Goal: Task Accomplishment & Management: Complete application form

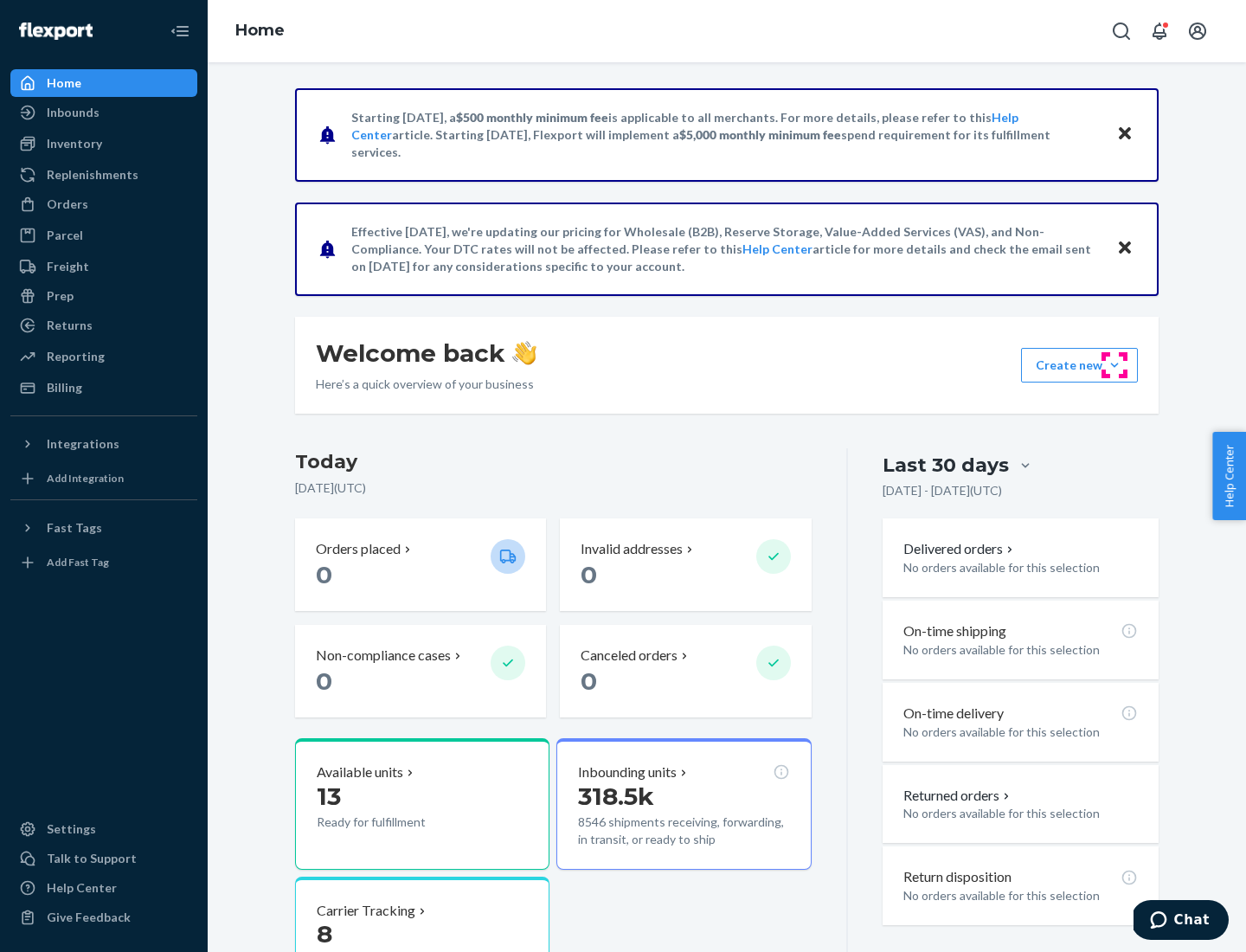
click at [1115, 365] on button "Create new Create new inbound Create new order Create new product" at bounding box center [1079, 364] width 117 height 35
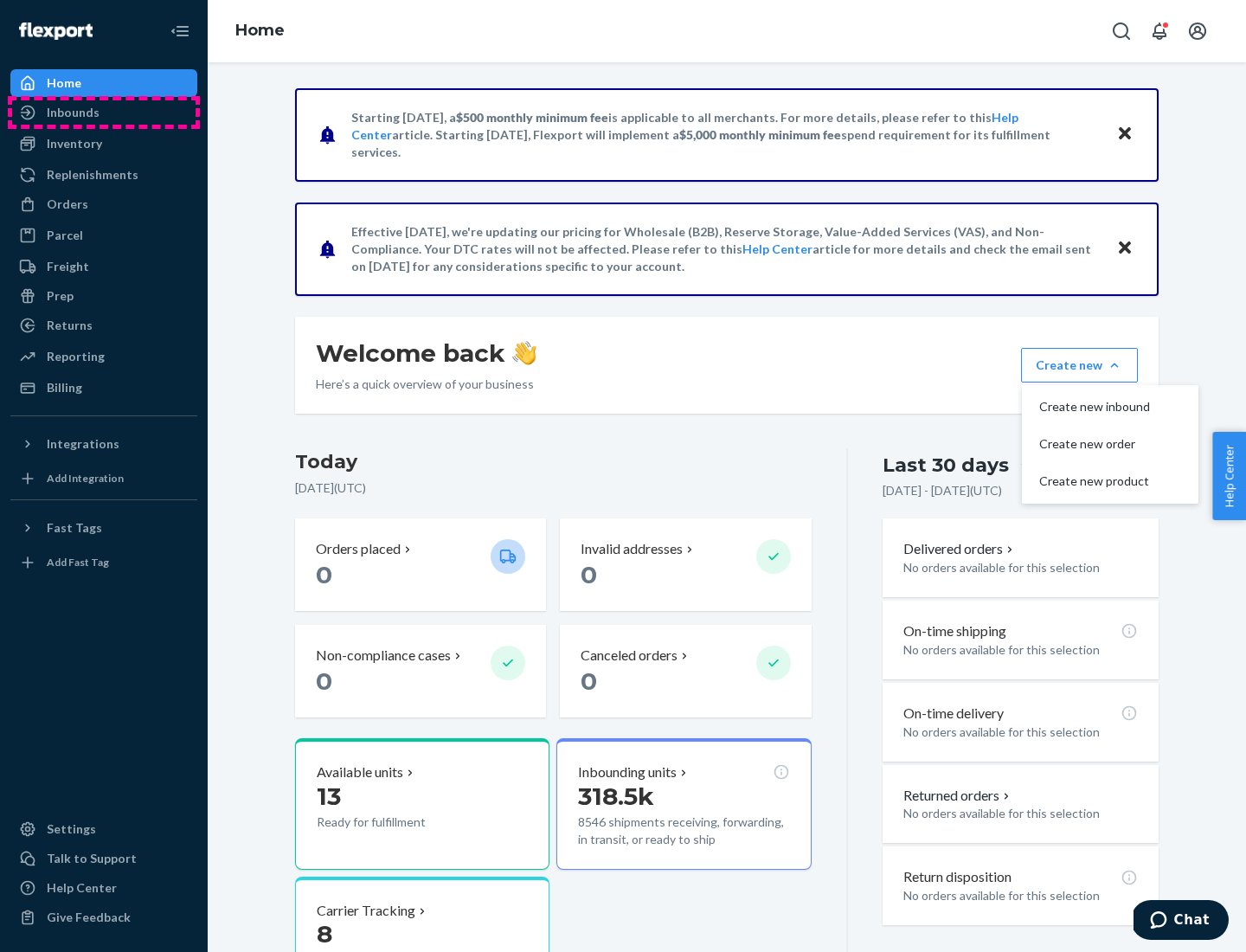
click at [104, 113] on div "Inbounds" at bounding box center [104, 113] width 184 height 24
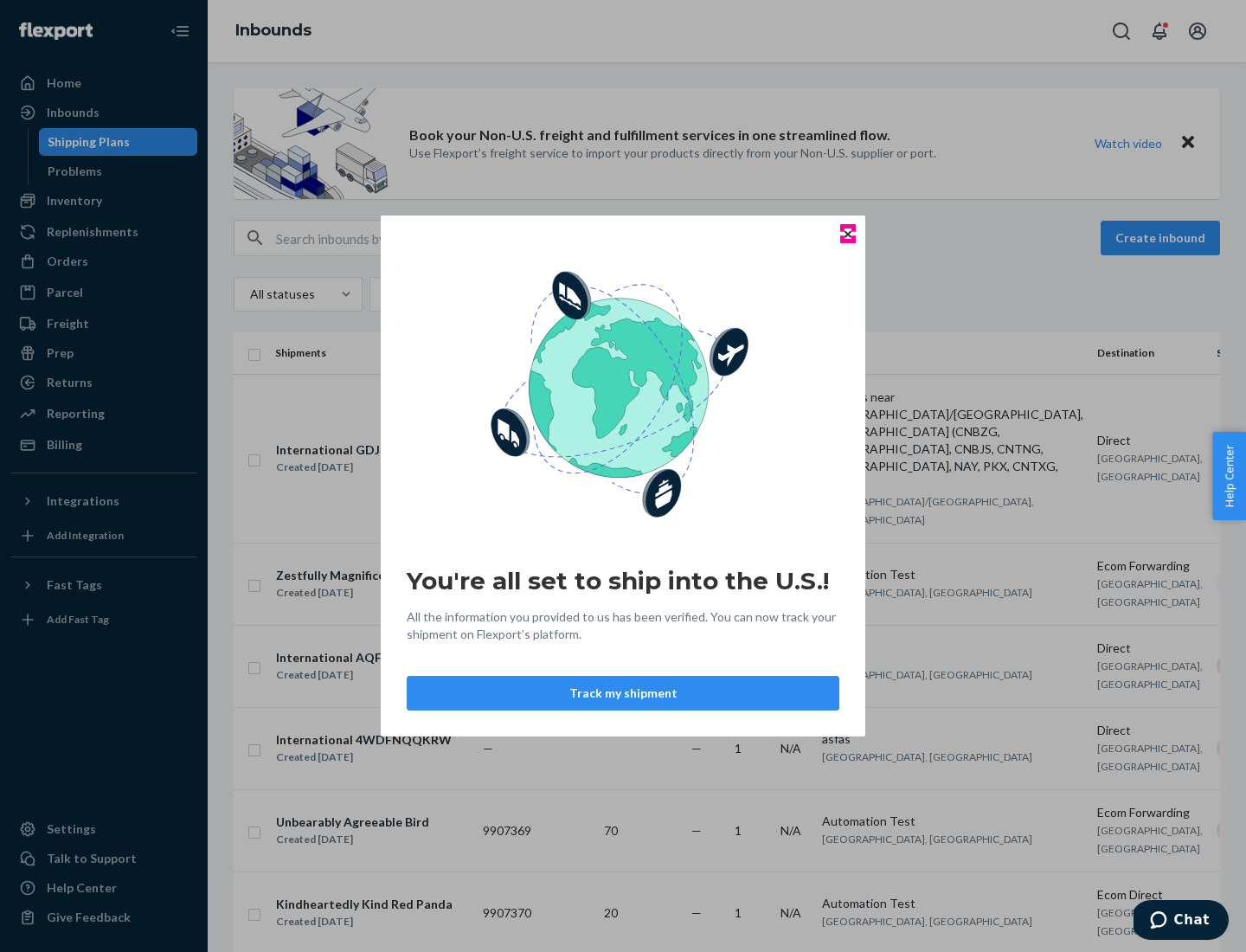
click at [848, 234] on icon "Close" at bounding box center [848, 234] width 7 height 7
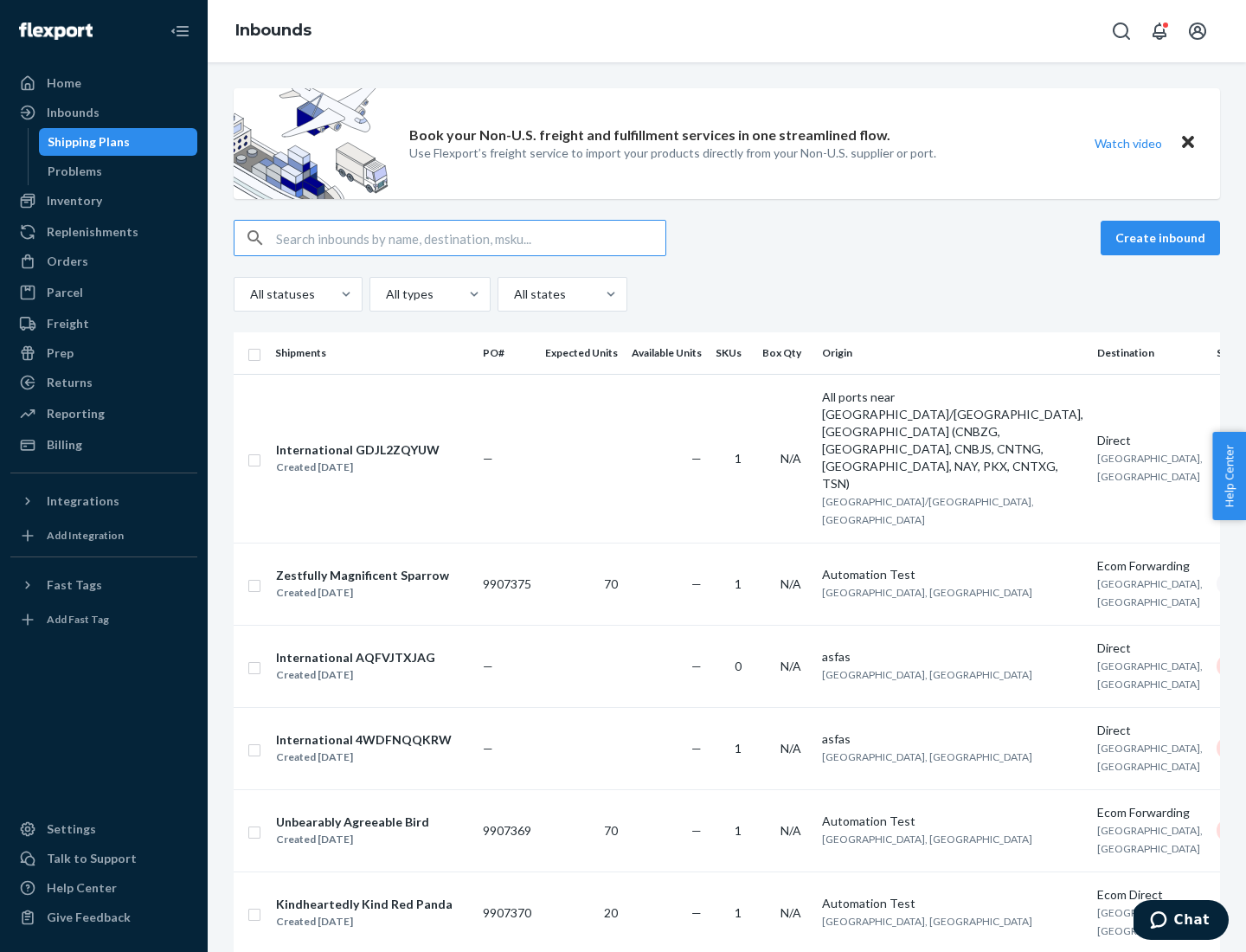
click at [1163, 238] on button "Create inbound" at bounding box center [1161, 238] width 120 height 35
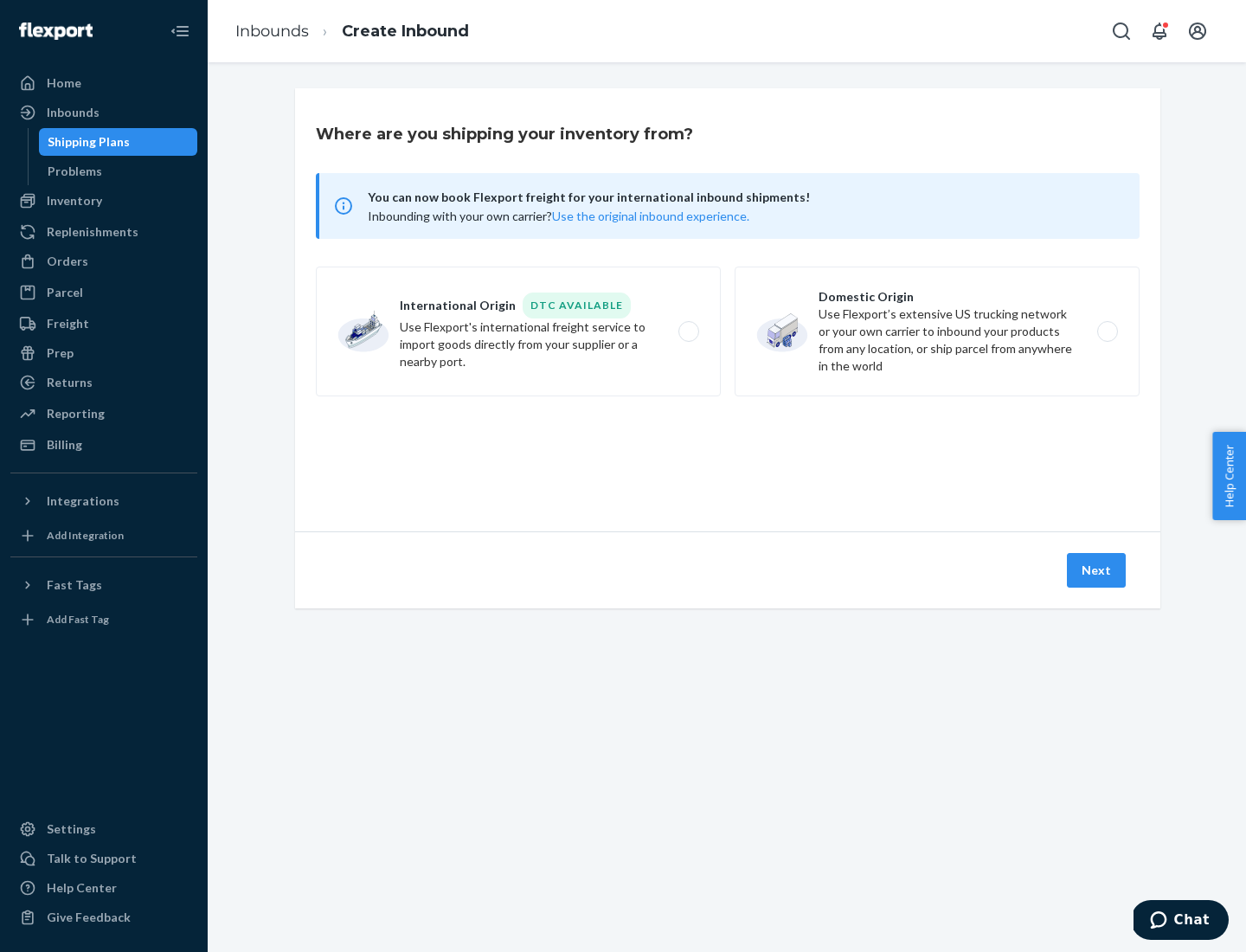
click at [937, 331] on label "Domestic Origin Use Flexport’s extensive US trucking network or your own carrie…" at bounding box center [937, 331] width 405 height 130
click at [1107, 331] on input "Domestic Origin Use Flexport’s extensive US trucking network or your own carrie…" at bounding box center [1112, 331] width 11 height 11
radio input "true"
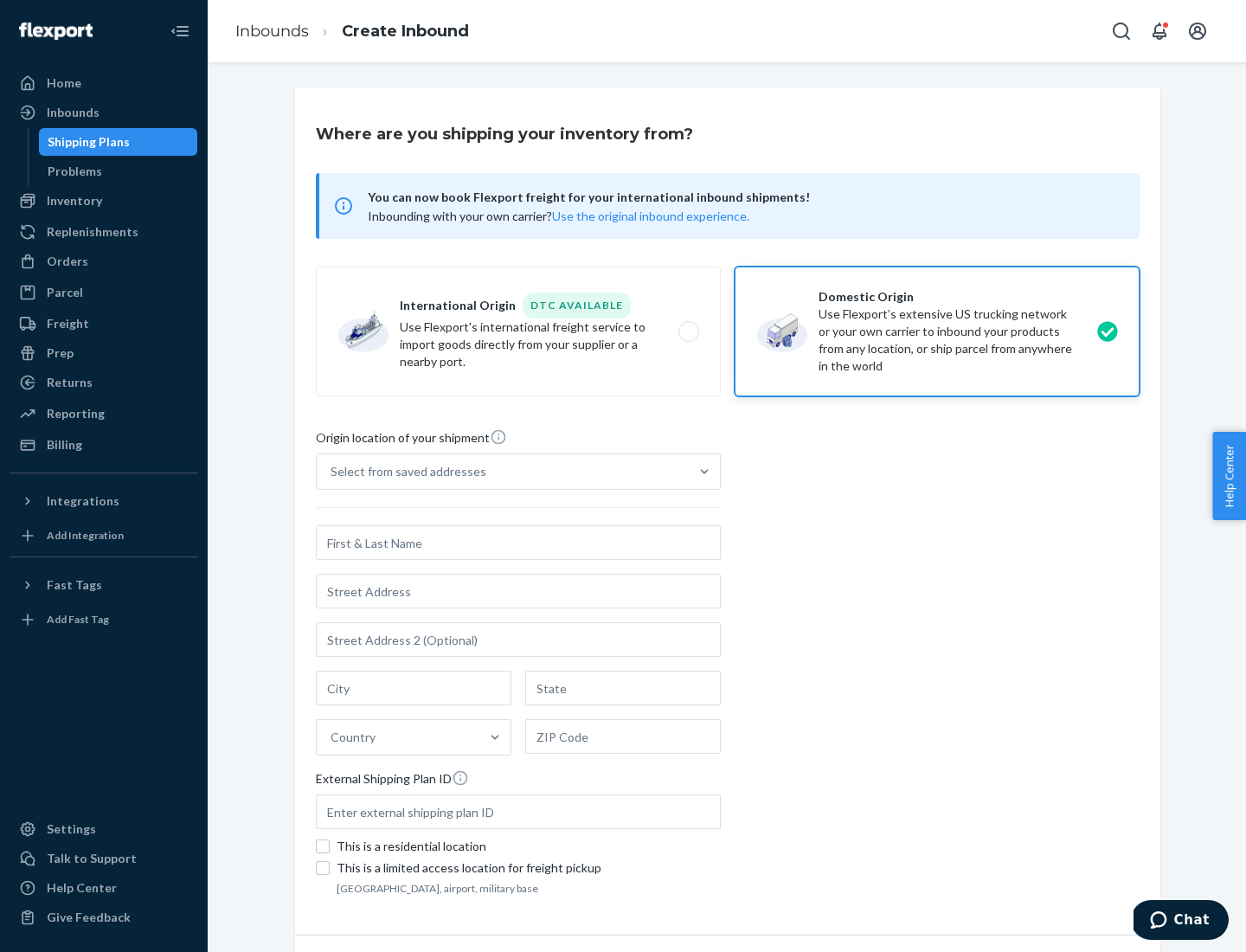
click at [503, 471] on div "Select from saved addresses" at bounding box center [502, 471] width 372 height 35
click at [332, 471] on input "Select from saved addresses" at bounding box center [331, 471] width 2 height 17
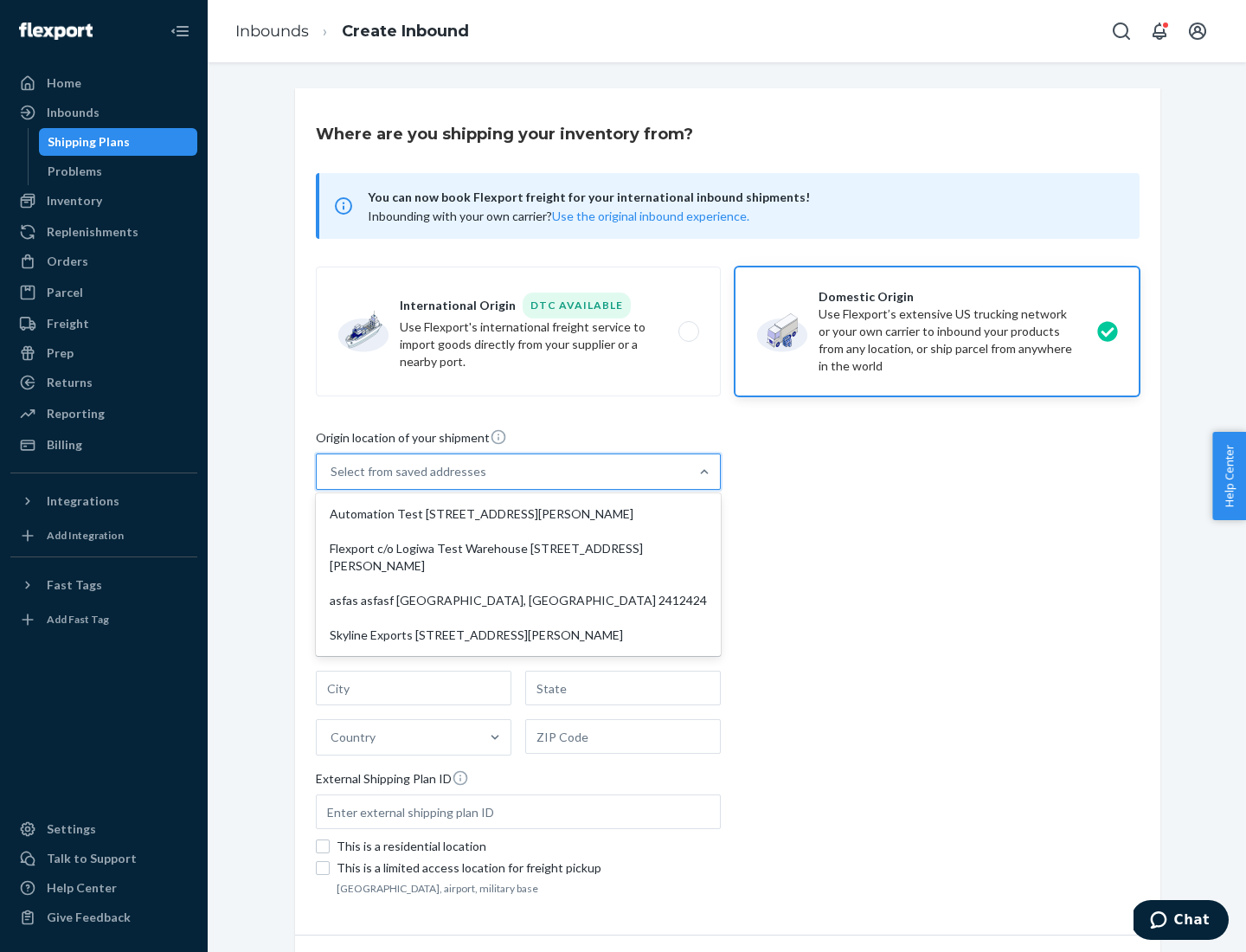
scroll to position [7, 0]
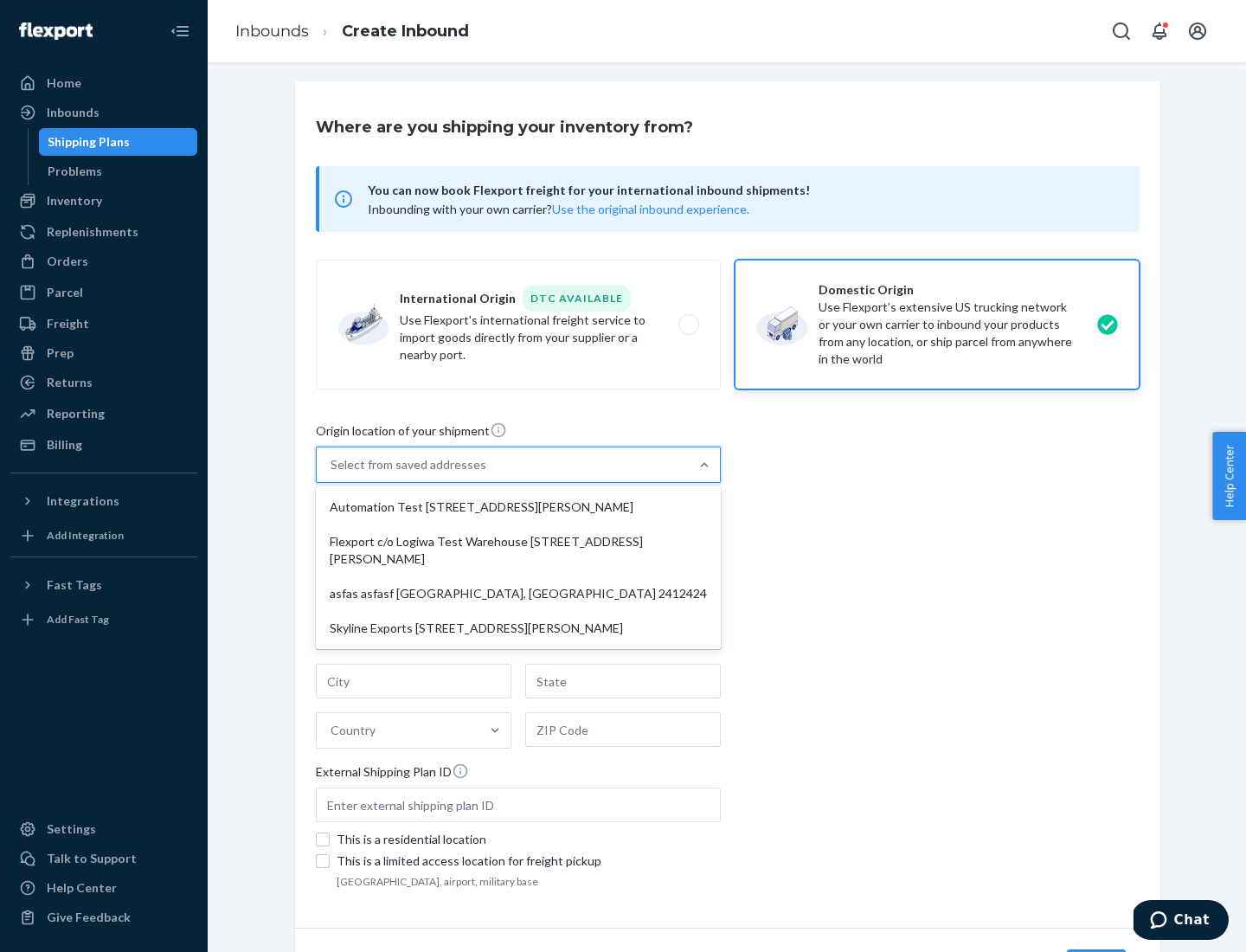
click at [518, 507] on div "Automation Test [STREET_ADDRESS][PERSON_NAME]" at bounding box center [518, 507] width 398 height 35
click at [332, 473] on input "option Automation Test [STREET_ADDRESS][PERSON_NAME] focused, 1 of 4. 4 results…" at bounding box center [331, 464] width 2 height 17
type input "Automation Test"
type input "[STREET_ADDRESS][PERSON_NAME]"
type input "9th Floor"
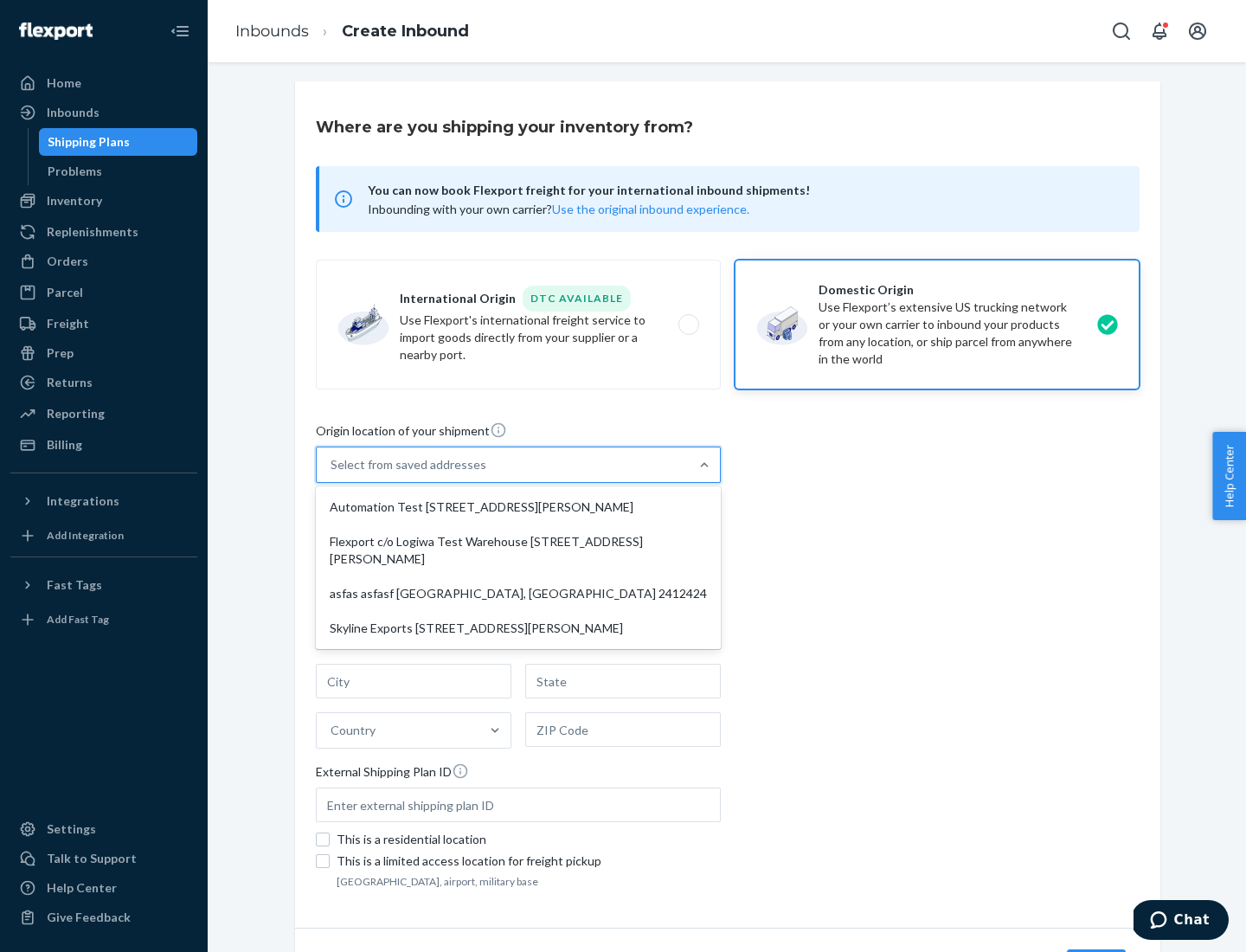
type input "[GEOGRAPHIC_DATA]"
type input "CA"
type input "94104"
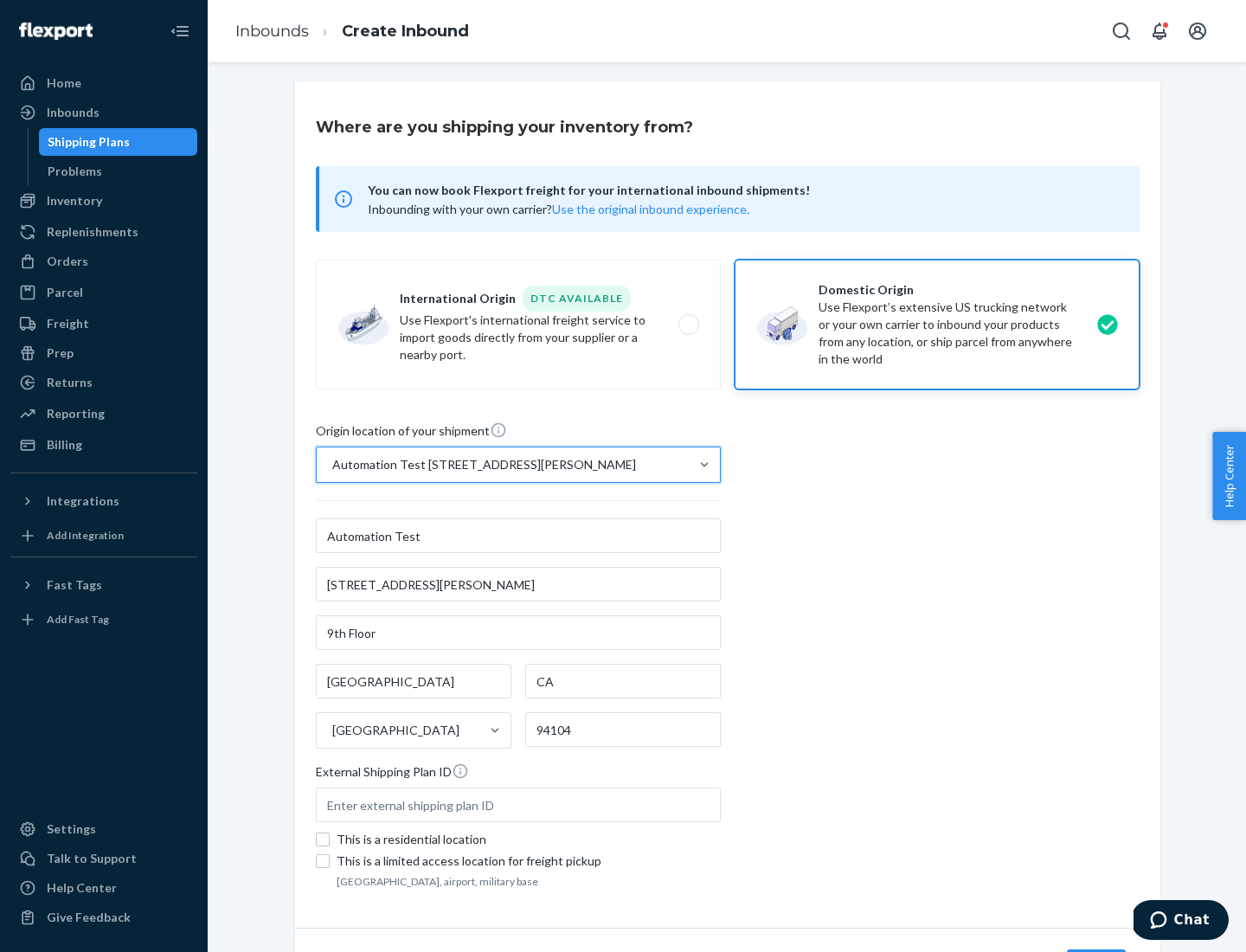
scroll to position [101, 0]
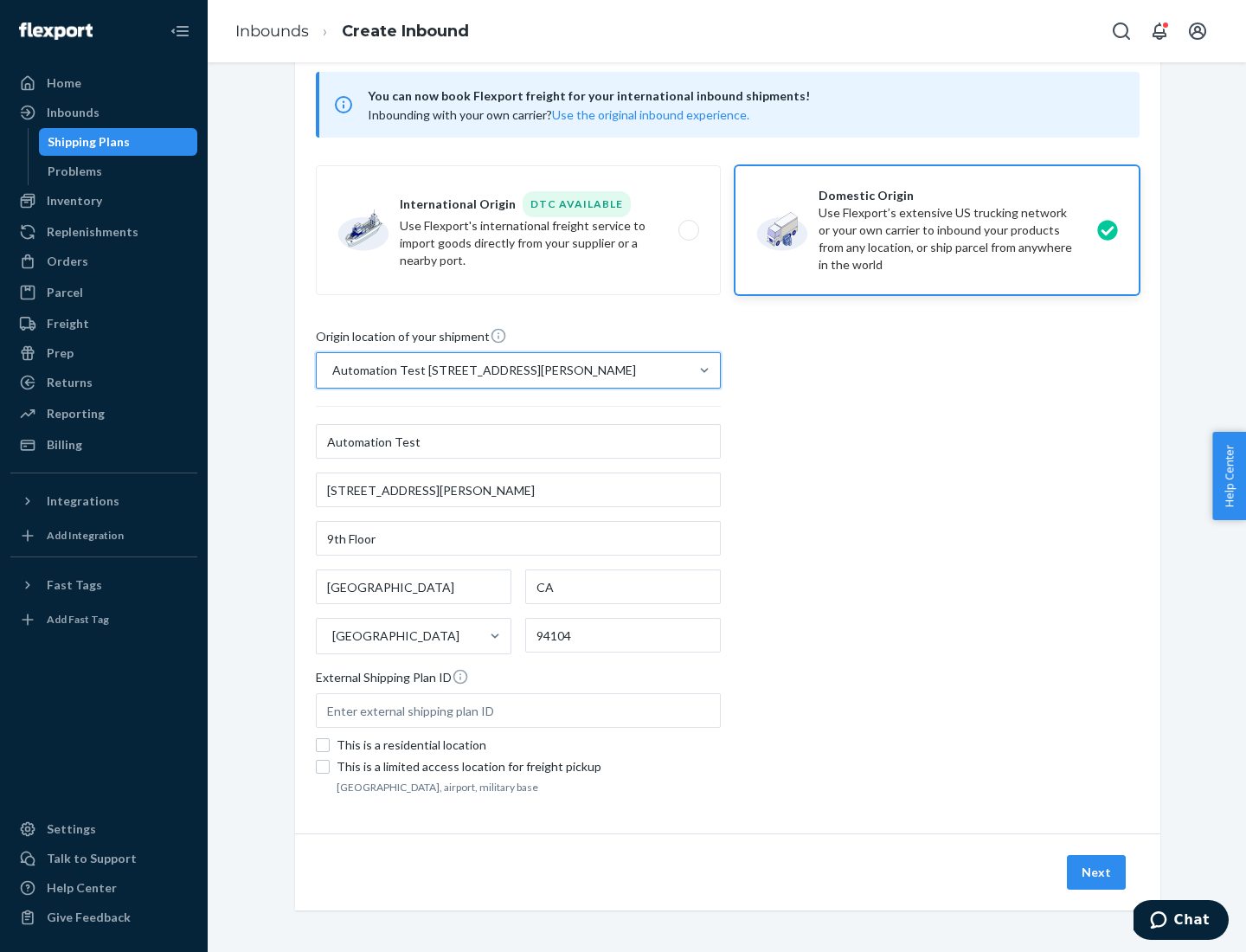
click at [1097, 872] on button "Next" at bounding box center [1096, 871] width 59 height 35
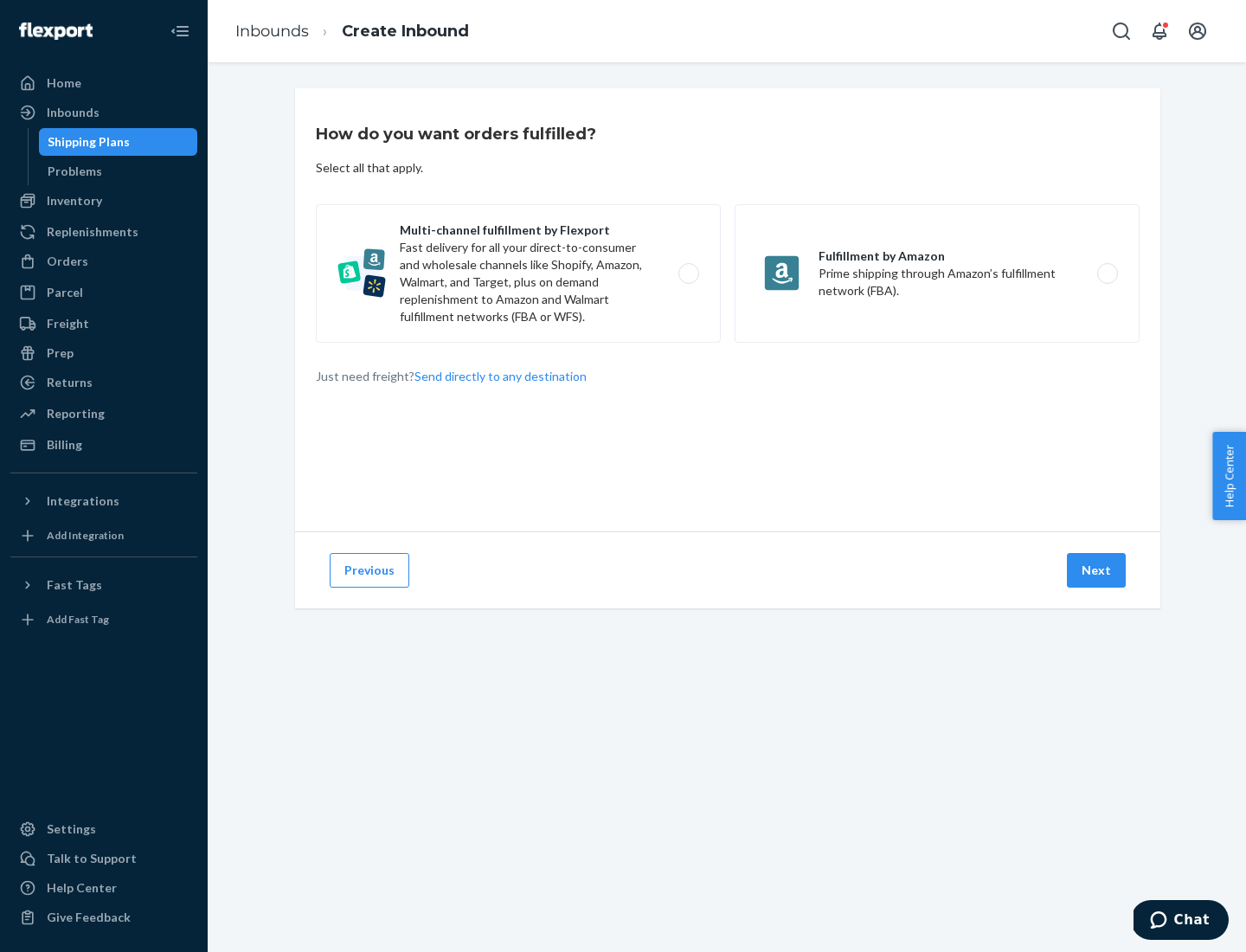
click at [518, 273] on label "Multi-channel fulfillment by Flexport Fast delivery for all your direct-to-cons…" at bounding box center [518, 273] width 405 height 139
click at [688, 273] on input "Multi-channel fulfillment by Flexport Fast delivery for all your direct-to-cons…" at bounding box center [693, 273] width 11 height 11
radio input "true"
click at [1097, 570] on button "Next" at bounding box center [1096, 570] width 59 height 35
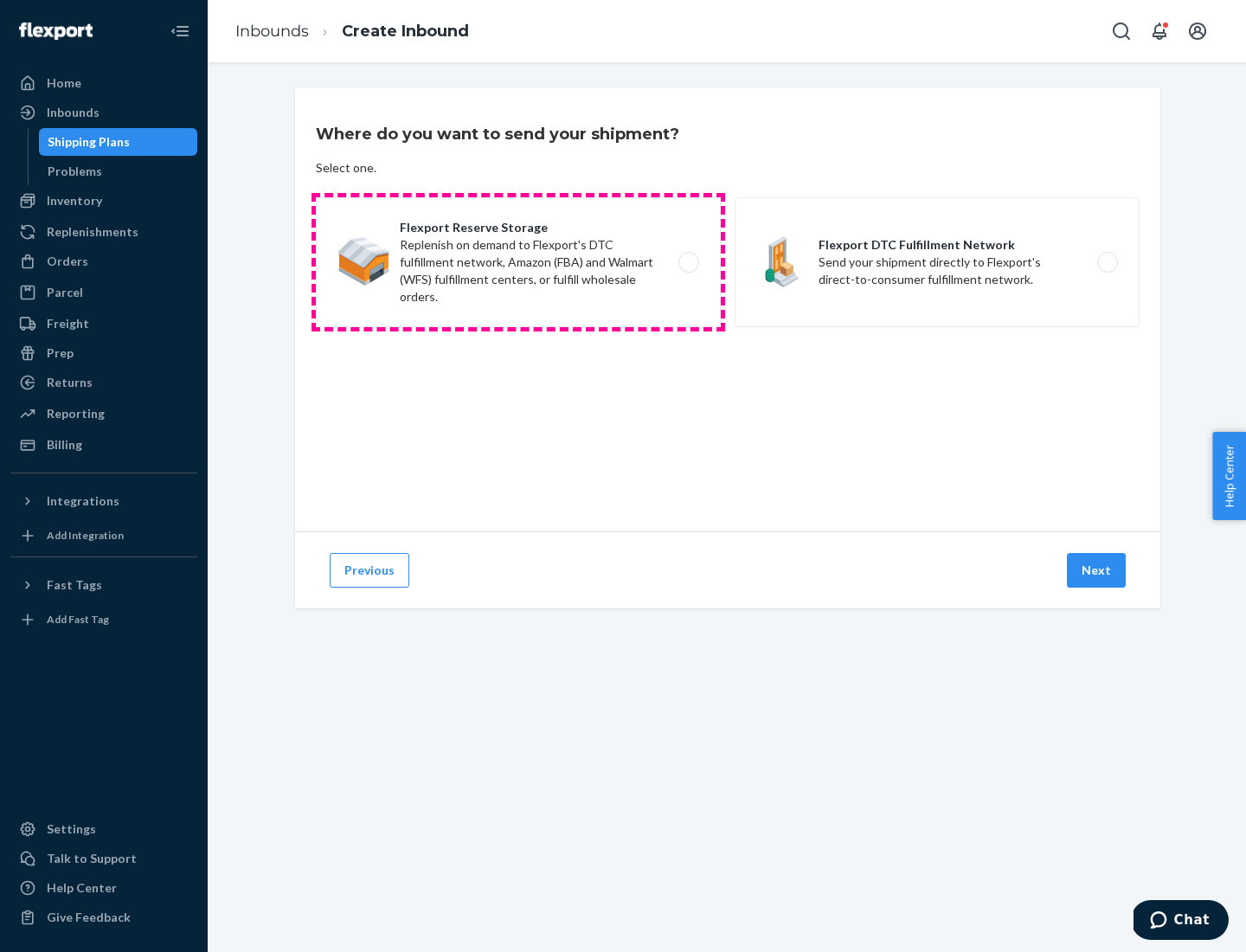
click at [518, 262] on label "Flexport Reserve Storage Replenish on demand to Flexport's DTC fulfillment netw…" at bounding box center [518, 262] width 405 height 130
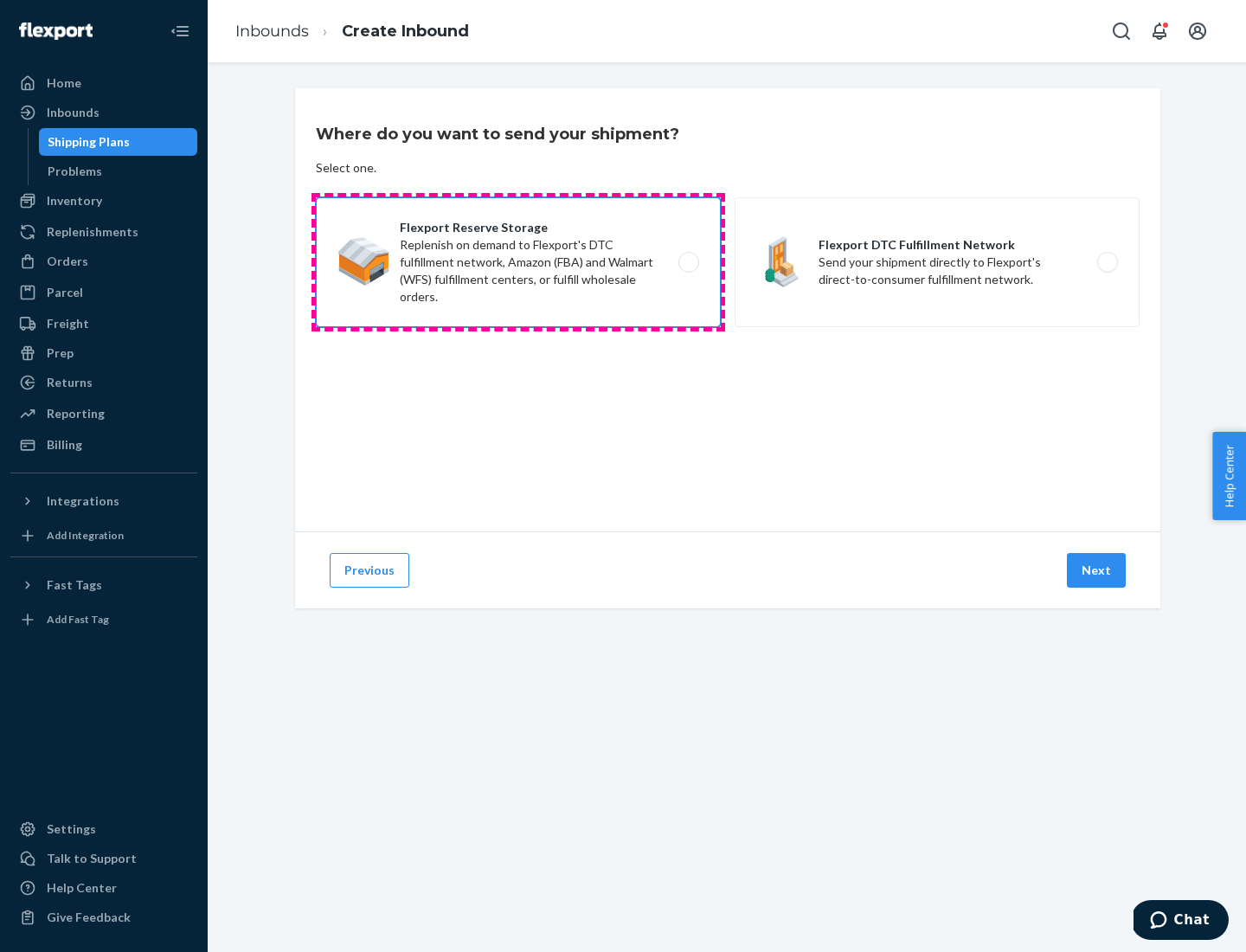
click at [688, 262] on input "Flexport Reserve Storage Replenish on demand to Flexport's DTC fulfillment netw…" at bounding box center [693, 261] width 11 height 11
radio input "true"
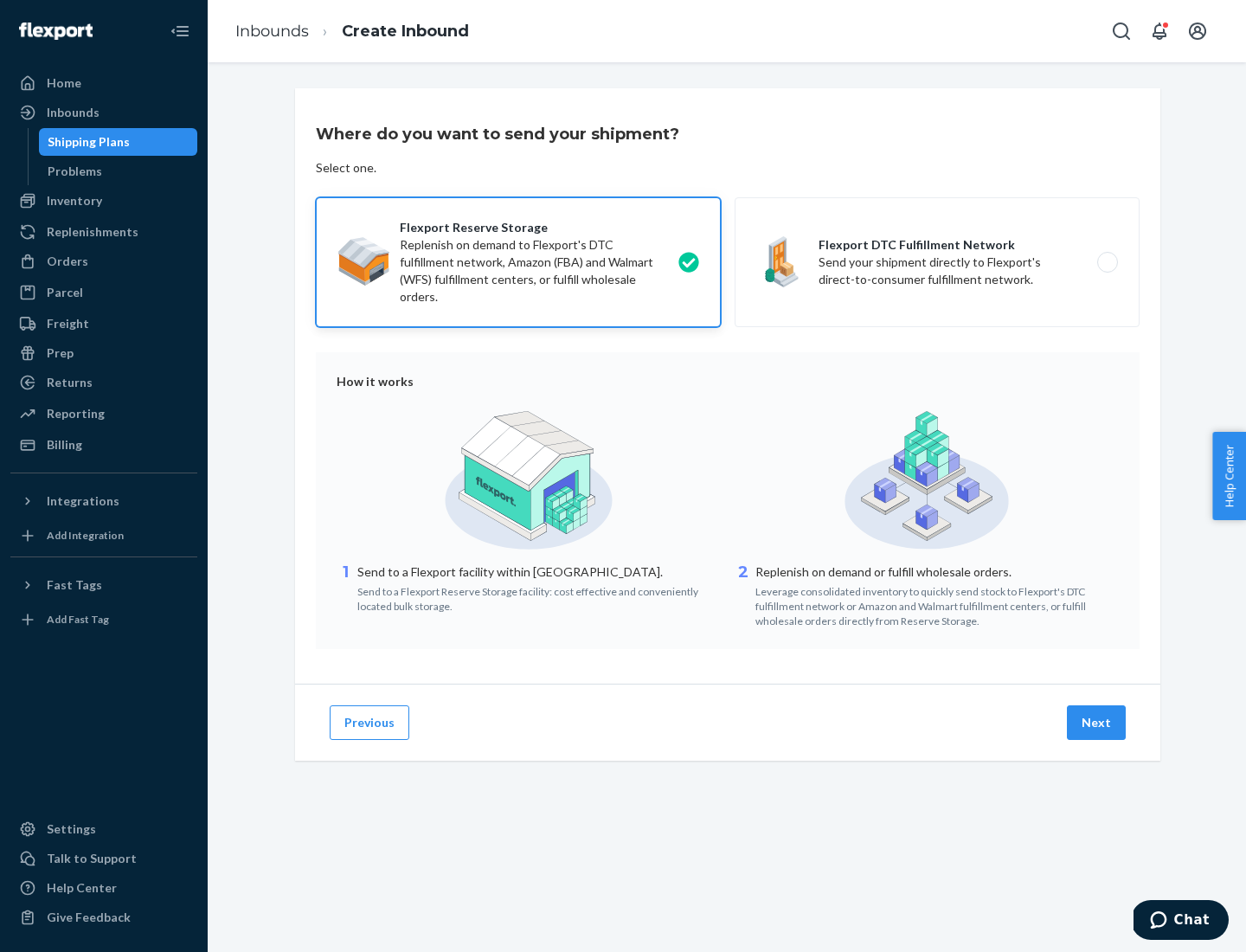
click at [1097, 722] on button "Next" at bounding box center [1096, 722] width 59 height 35
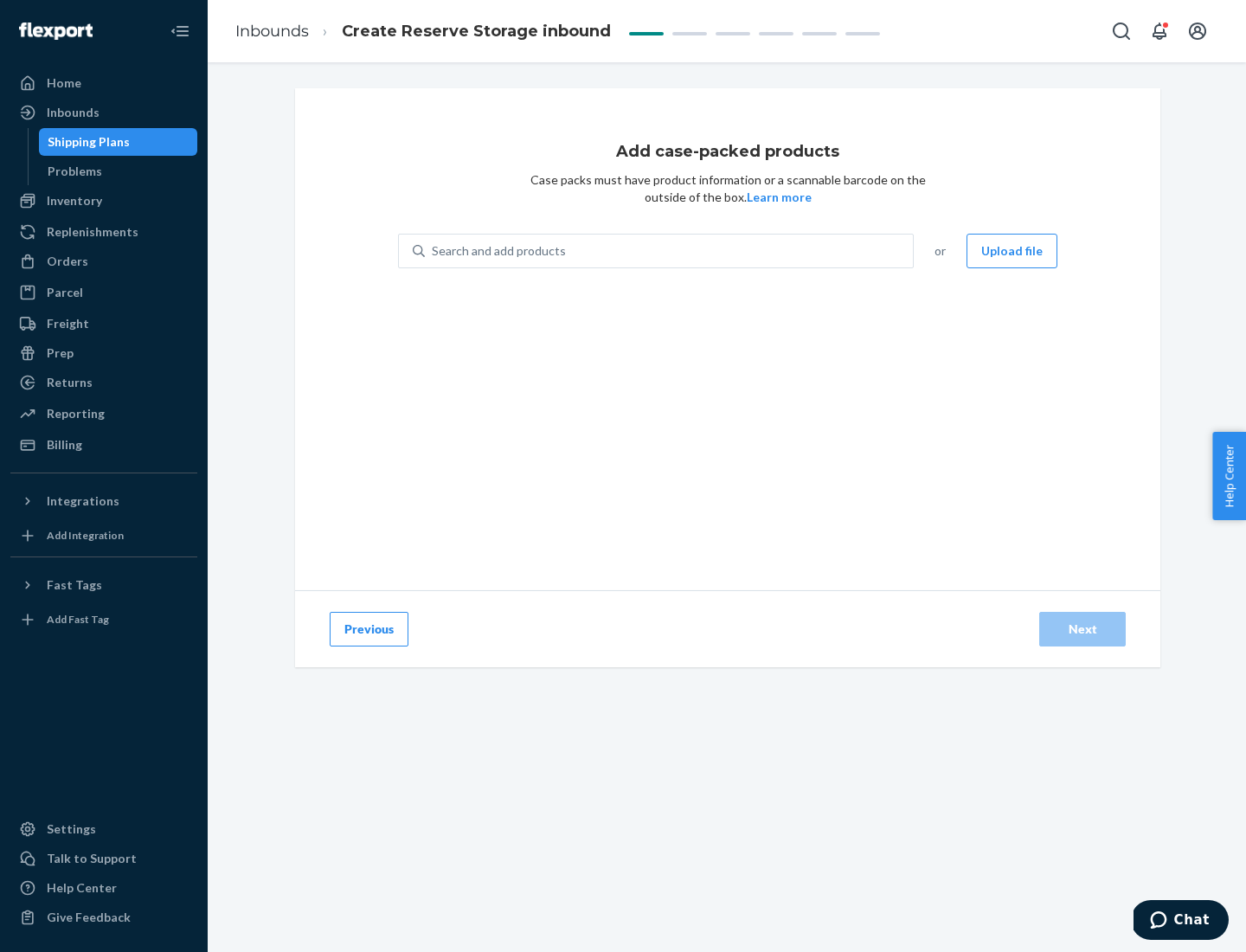
click at [670, 250] on div "Search and add products" at bounding box center [669, 250] width 488 height 31
click at [433, 250] on input "Search and add products" at bounding box center [433, 250] width 2 height 17
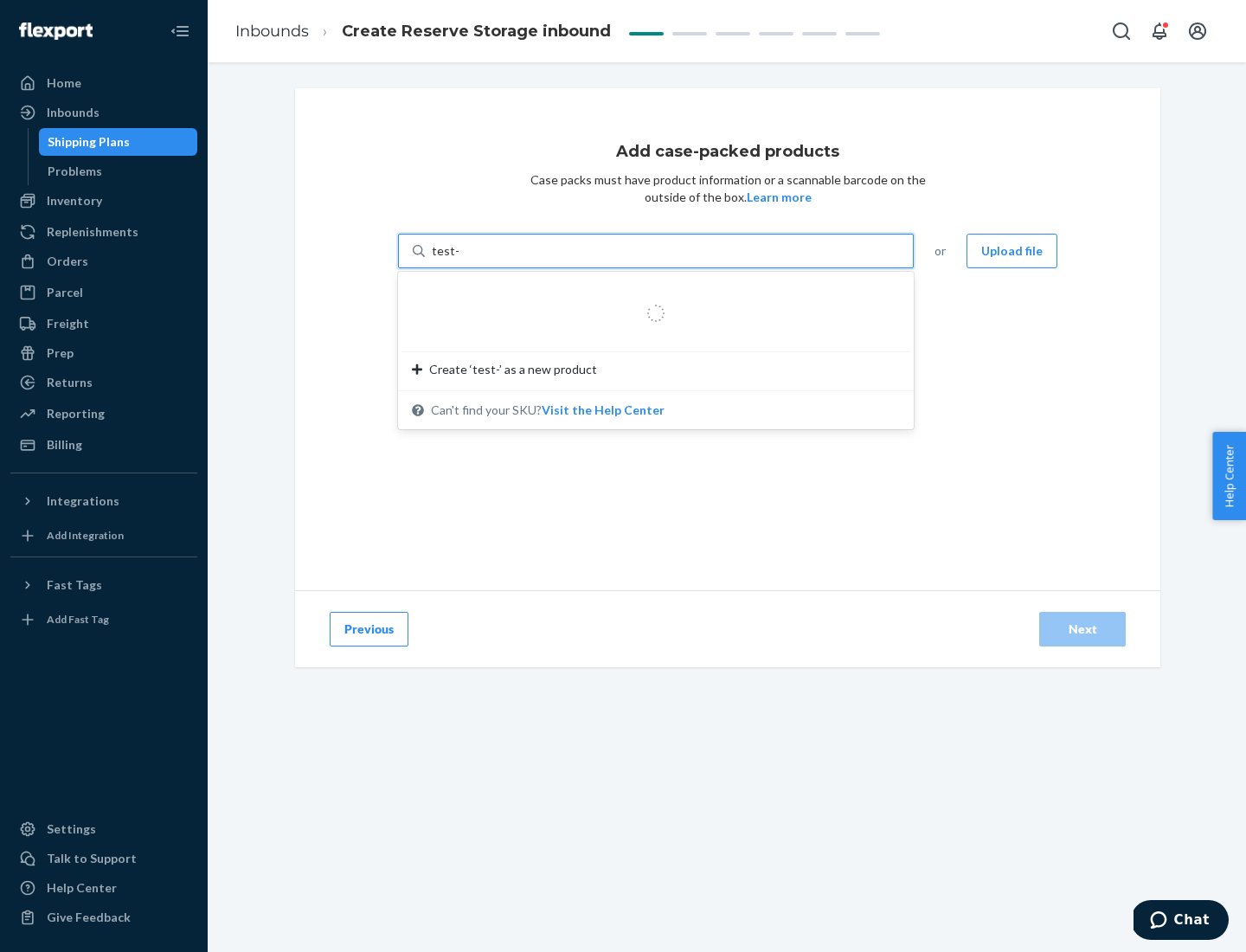
type input "test-syn"
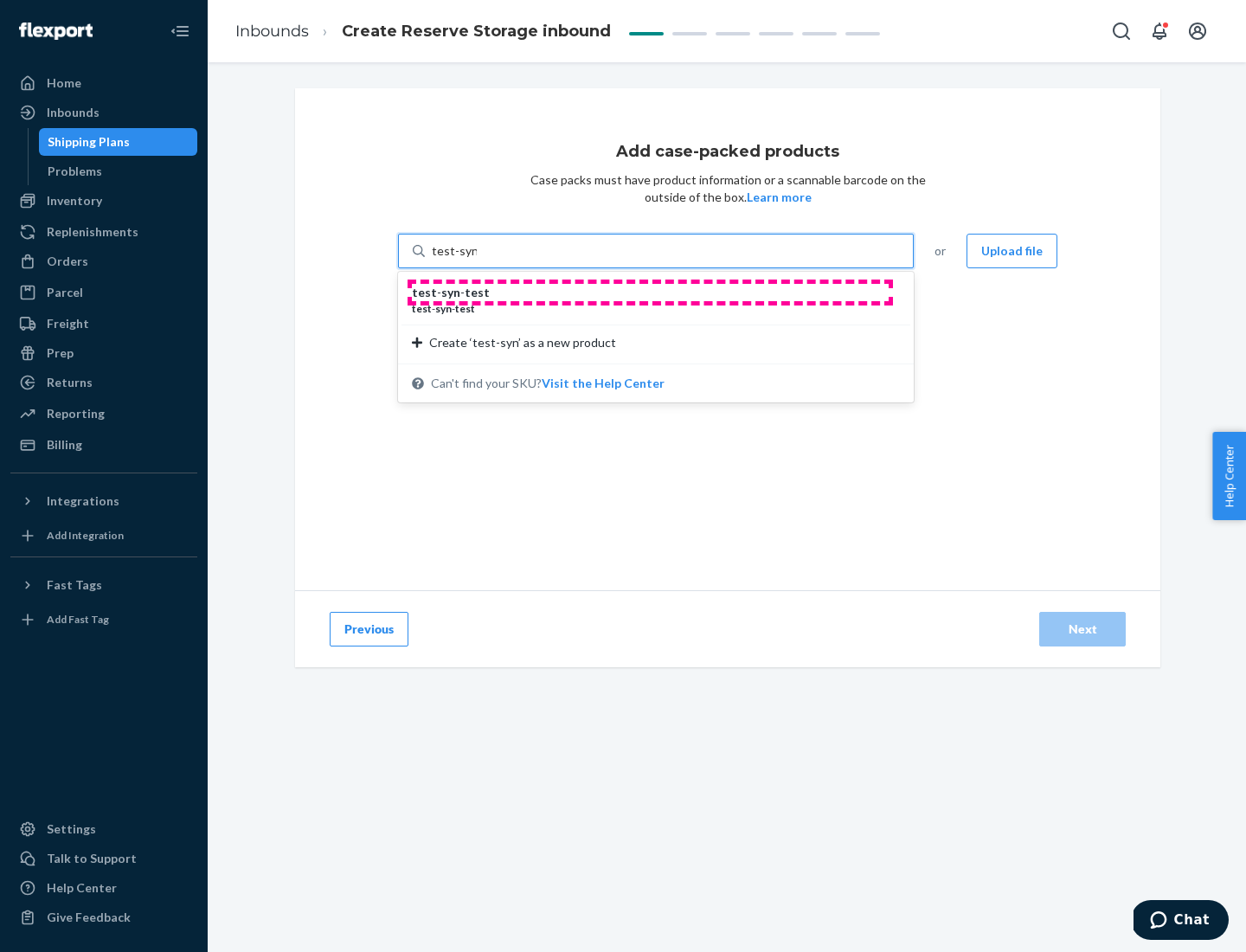
click at [650, 292] on div "test - syn - test" at bounding box center [649, 291] width 474 height 17
click at [477, 259] on input "test-syn" at bounding box center [454, 250] width 45 height 17
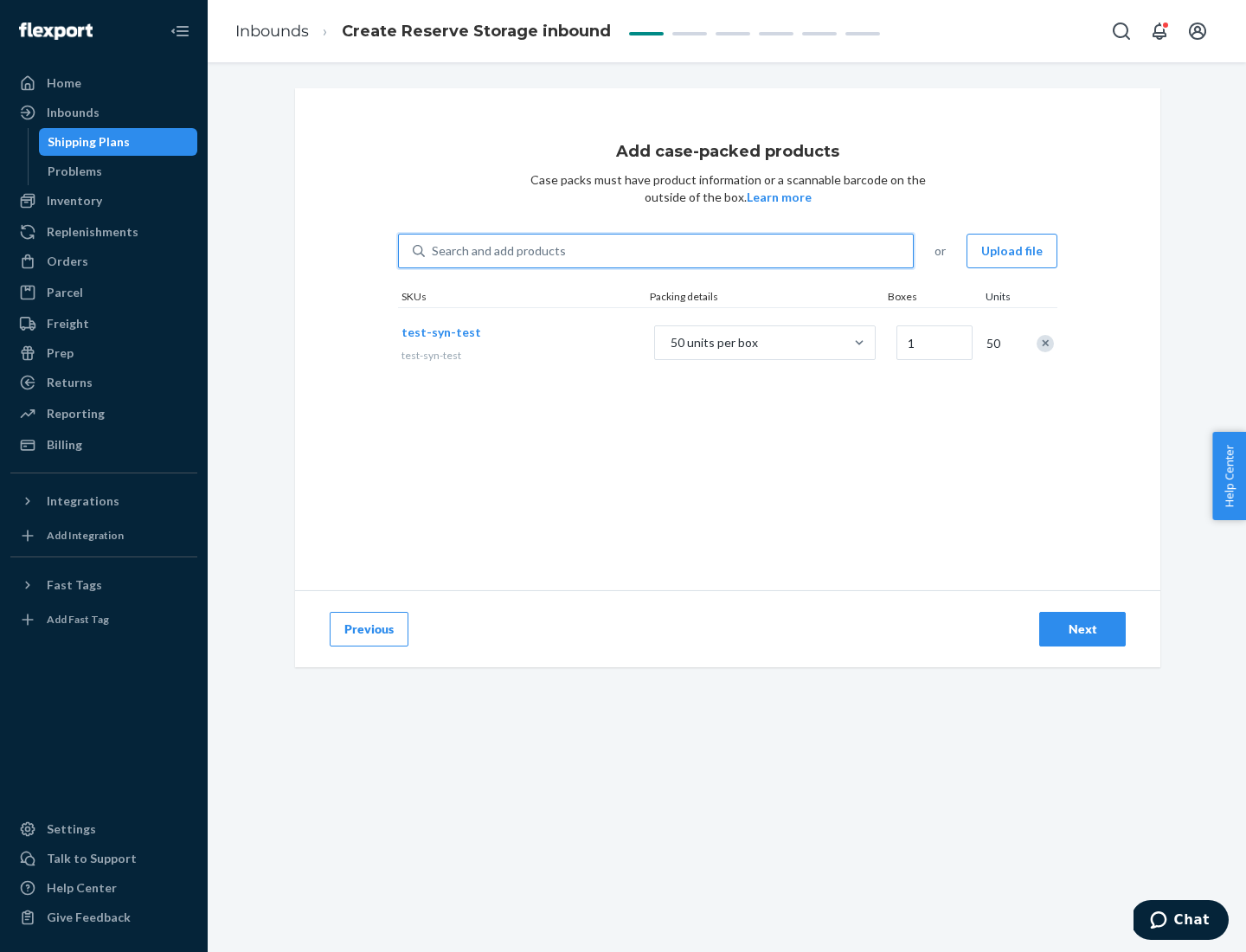
click at [1082, 629] on div "Next" at bounding box center [1082, 629] width 57 height 17
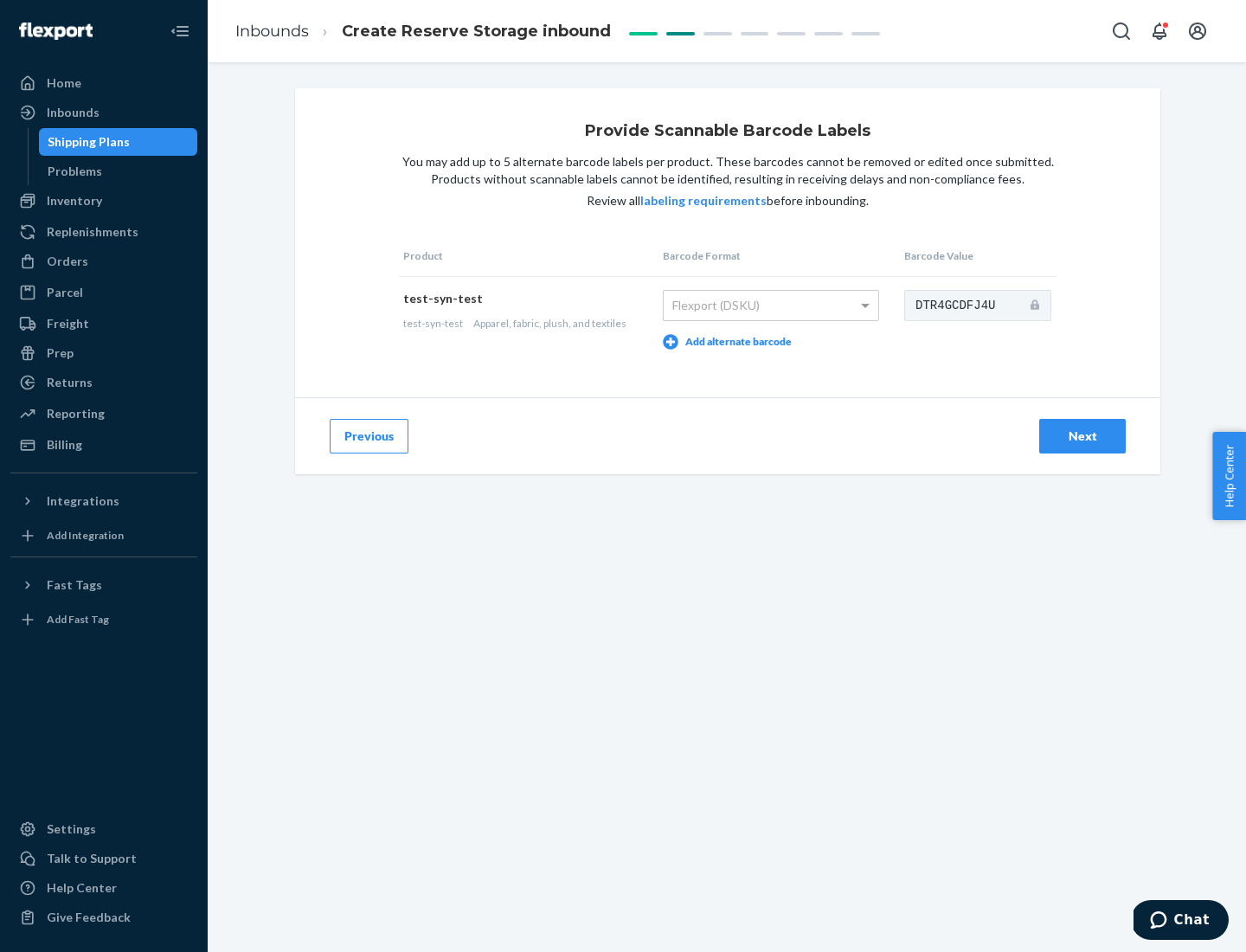
click at [1082, 435] on div "Next" at bounding box center [1082, 435] width 57 height 17
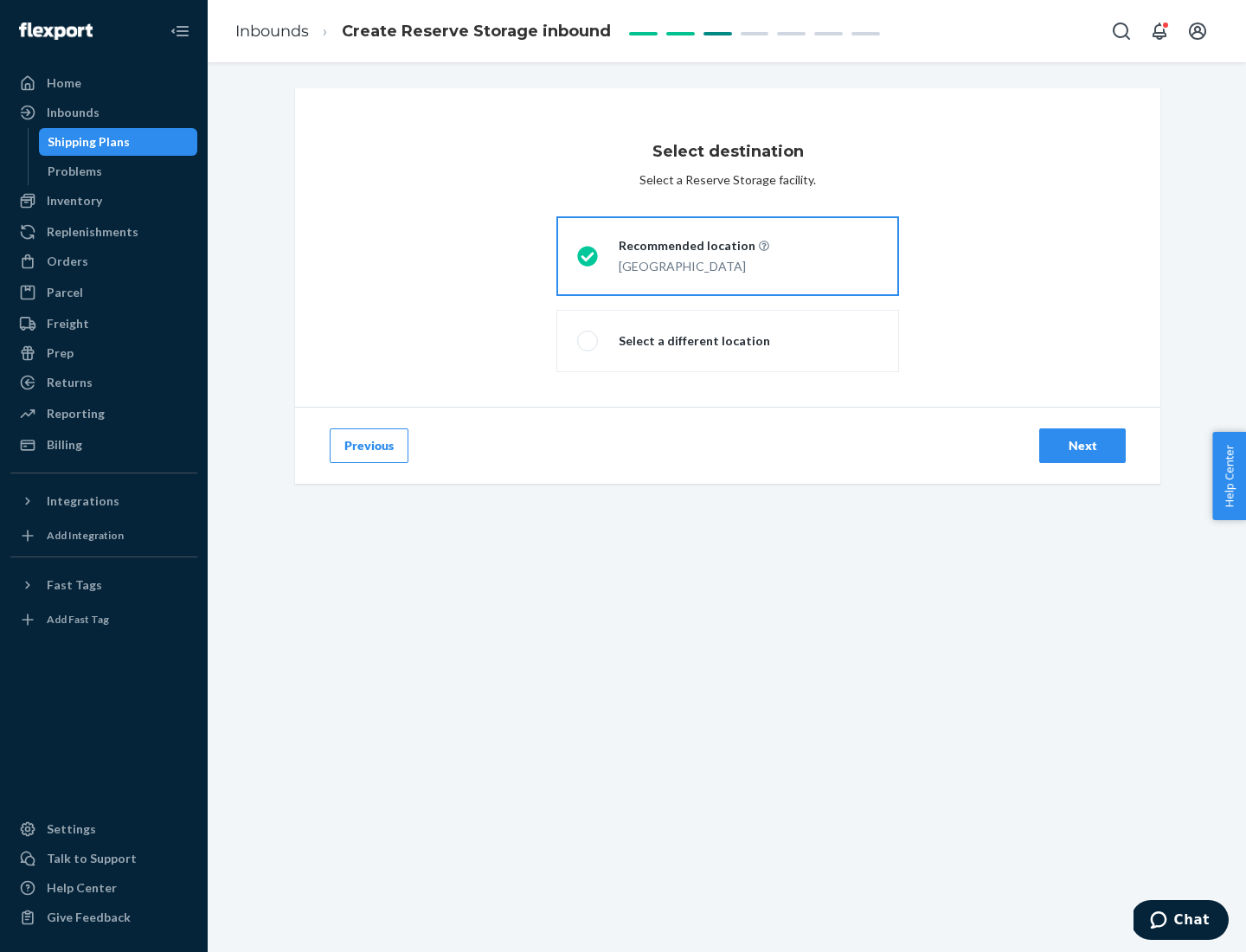
click at [1082, 445] on div "Next" at bounding box center [1082, 445] width 57 height 17
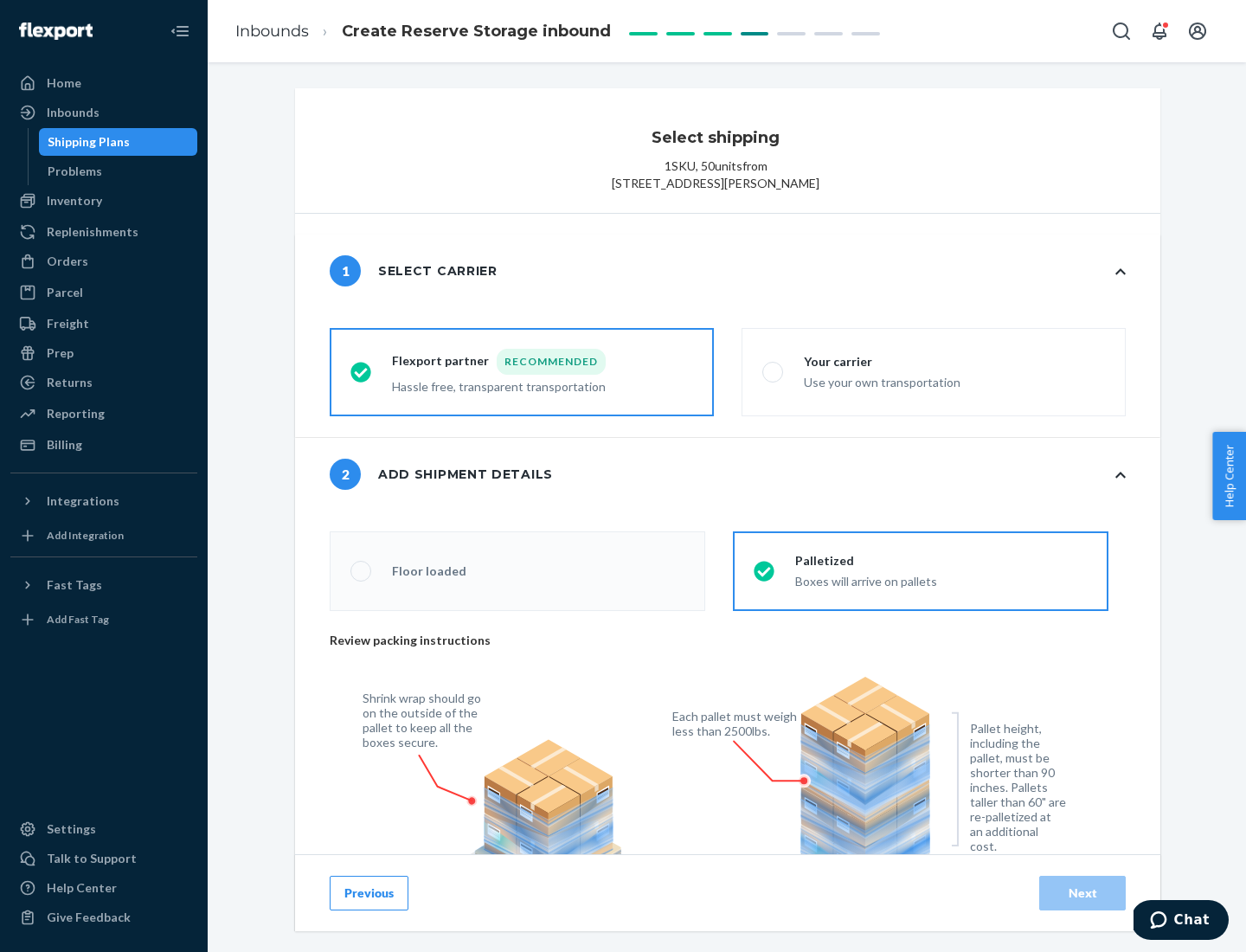
radio input "false"
type input "1"
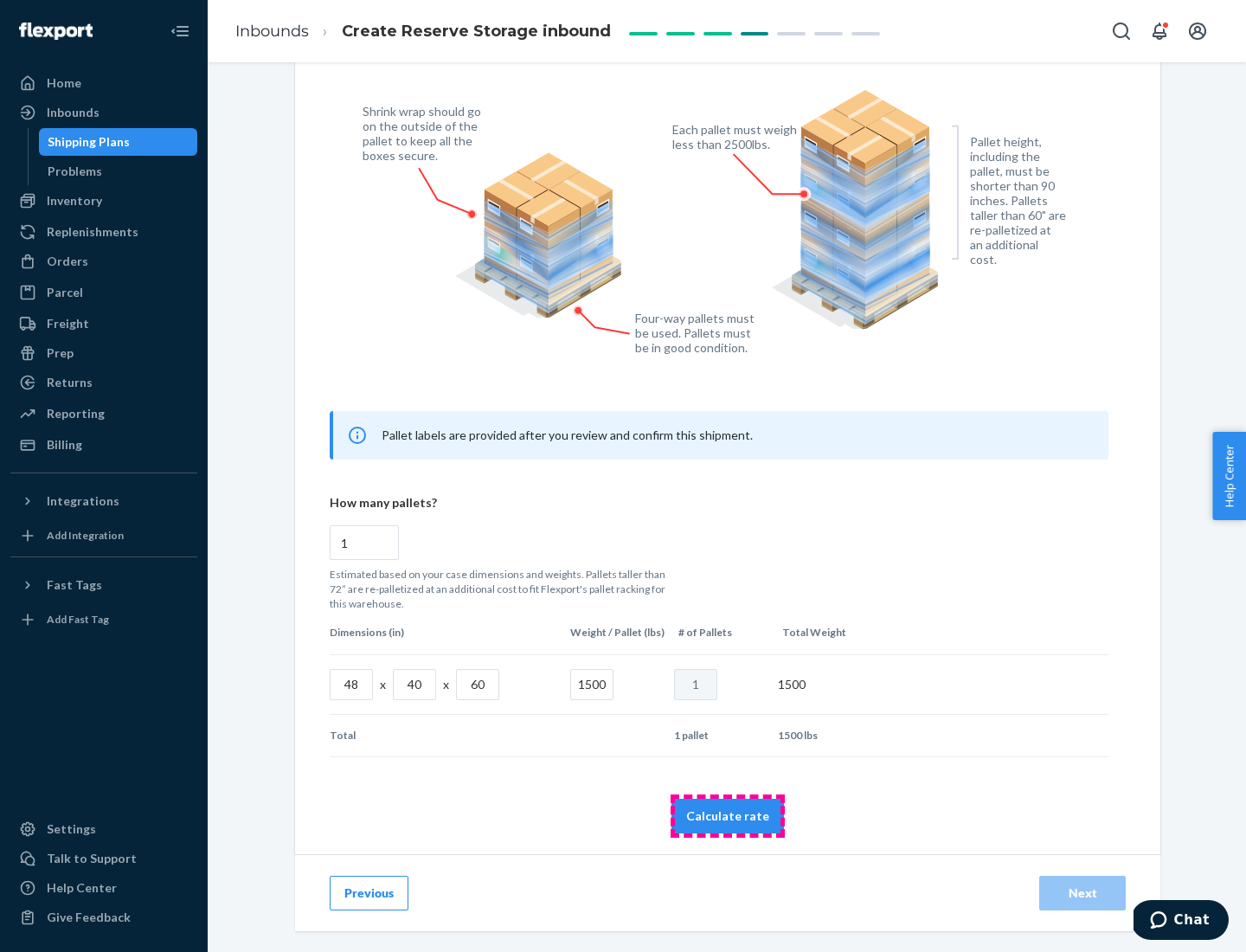
click at [728, 815] on button "Calculate rate" at bounding box center [728, 815] width 113 height 35
radio input "false"
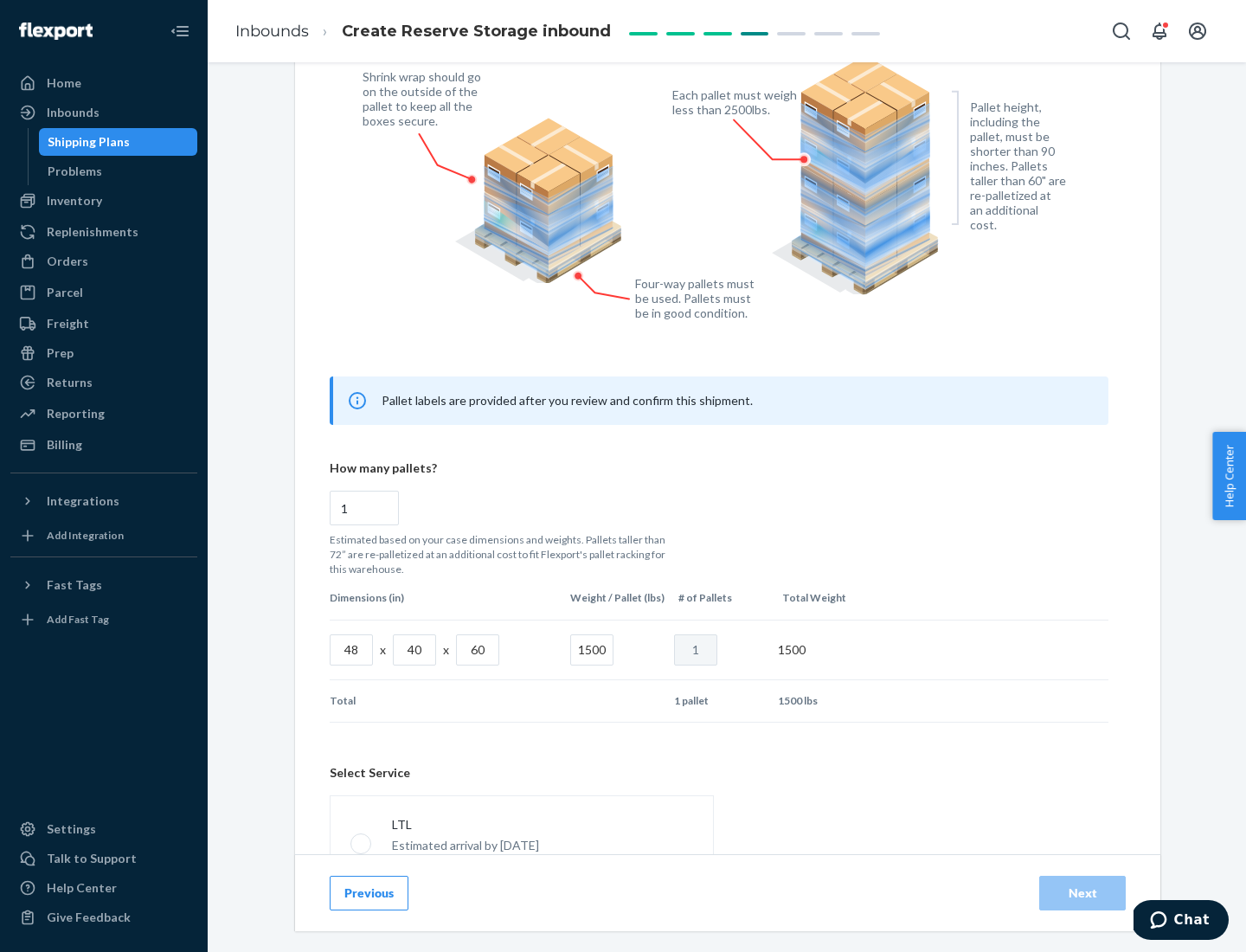
scroll to position [764, 0]
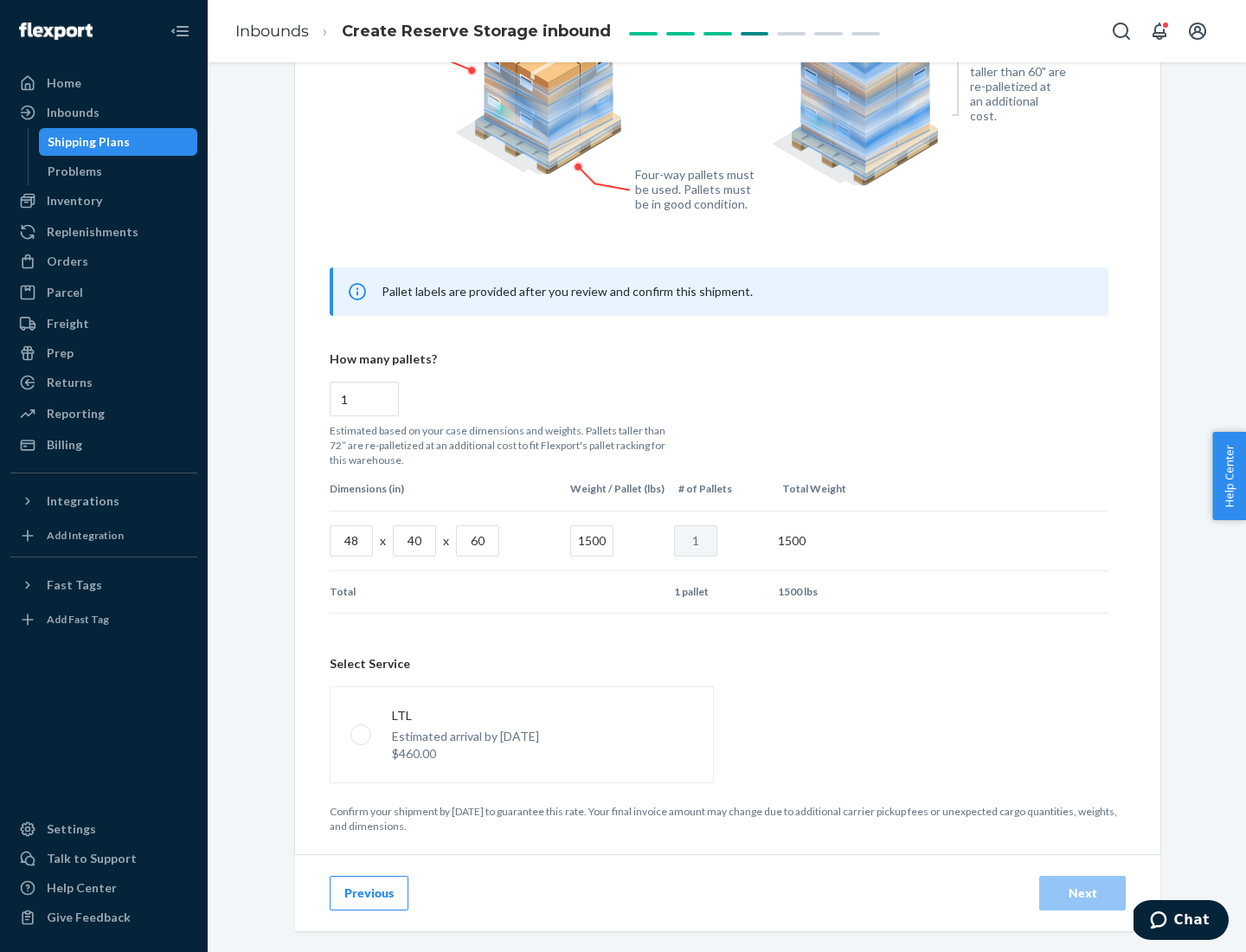
click at [521, 733] on p "Estimated arrival by [DATE]" at bounding box center [465, 735] width 147 height 17
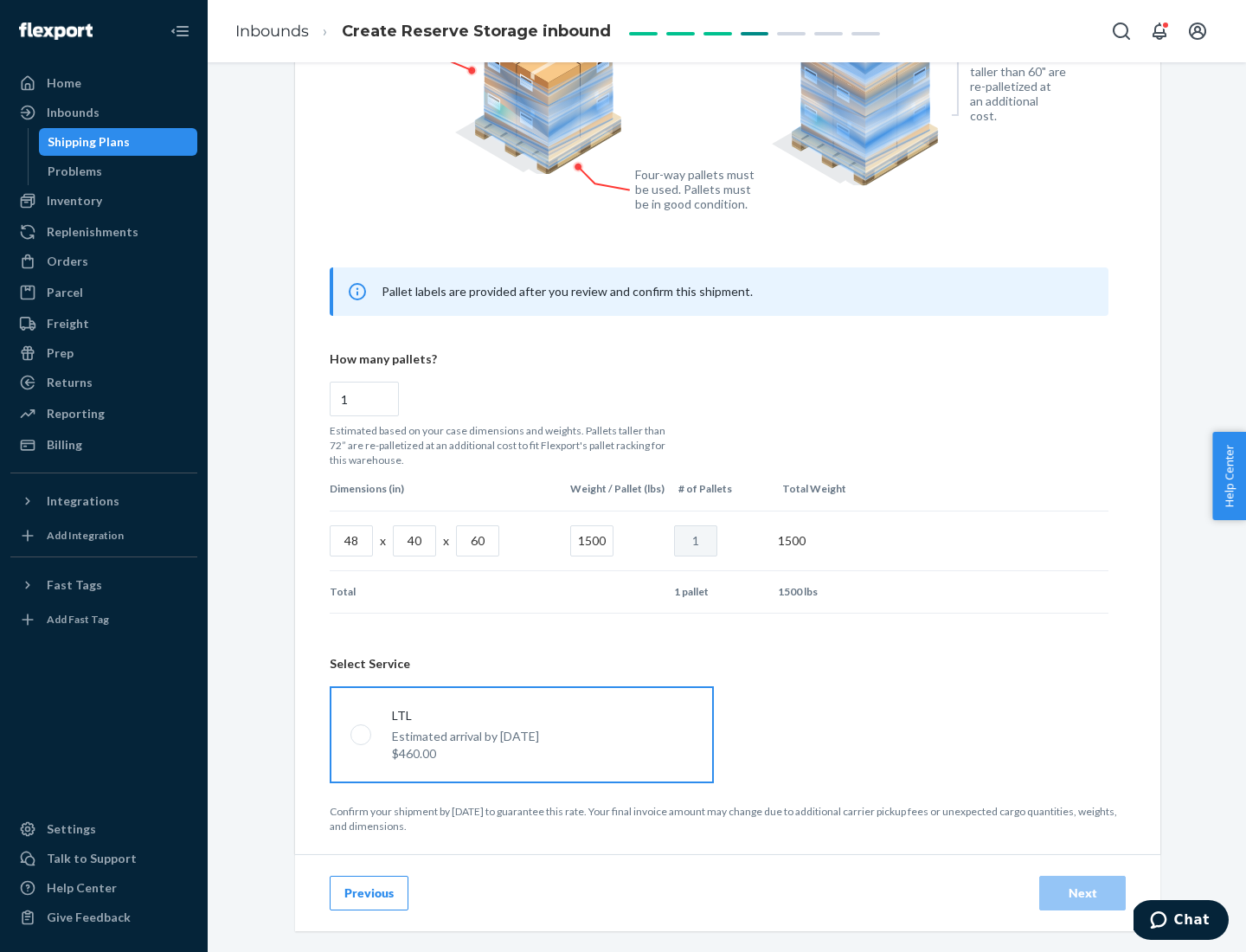
click at [361, 733] on input "LTL Estimated arrival by [DATE] $460.00" at bounding box center [355, 733] width 11 height 11
radio input "true"
radio input "false"
click at [1082, 892] on div "Next" at bounding box center [1082, 892] width 57 height 17
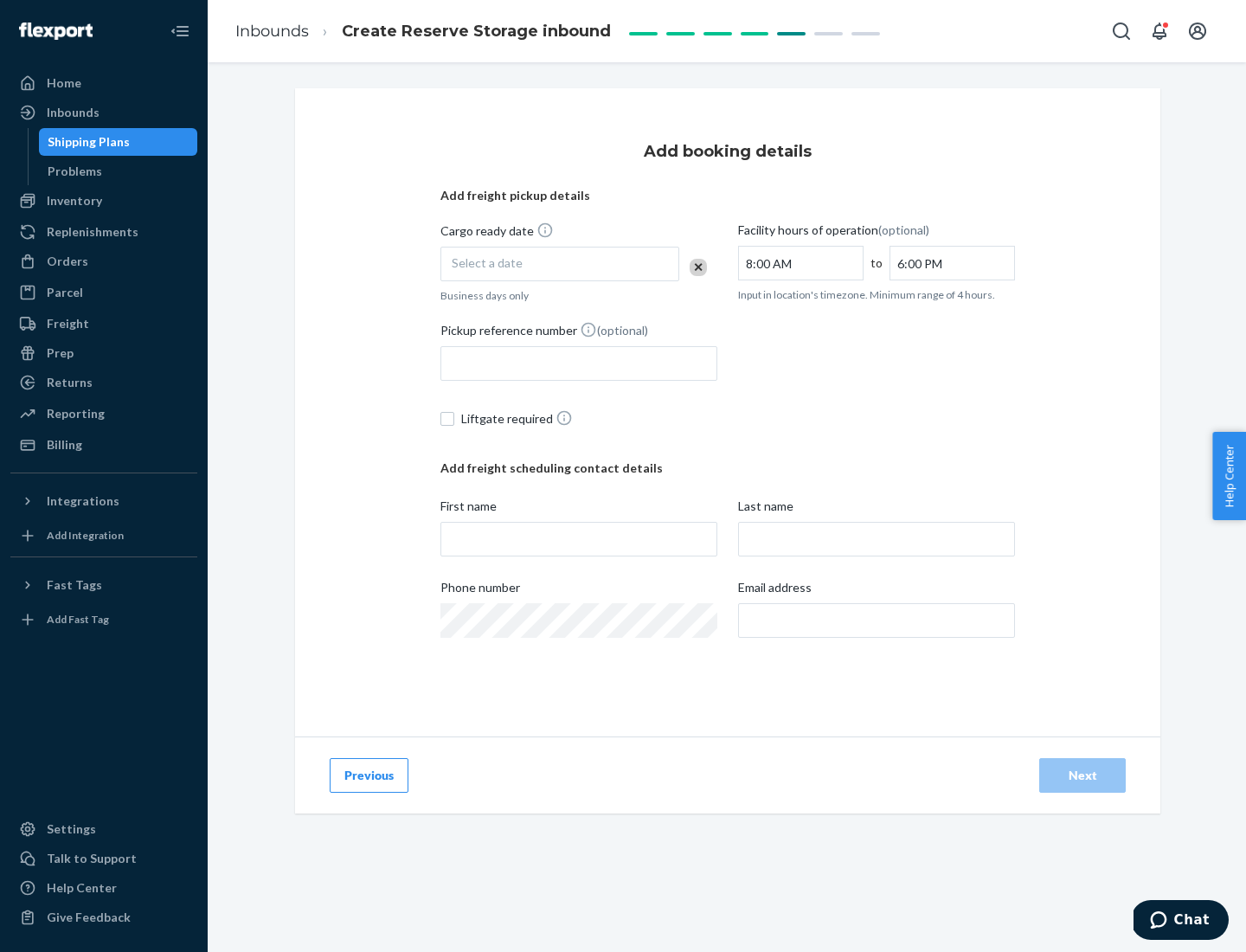
click at [560, 263] on div "Select a date" at bounding box center [559, 263] width 239 height 35
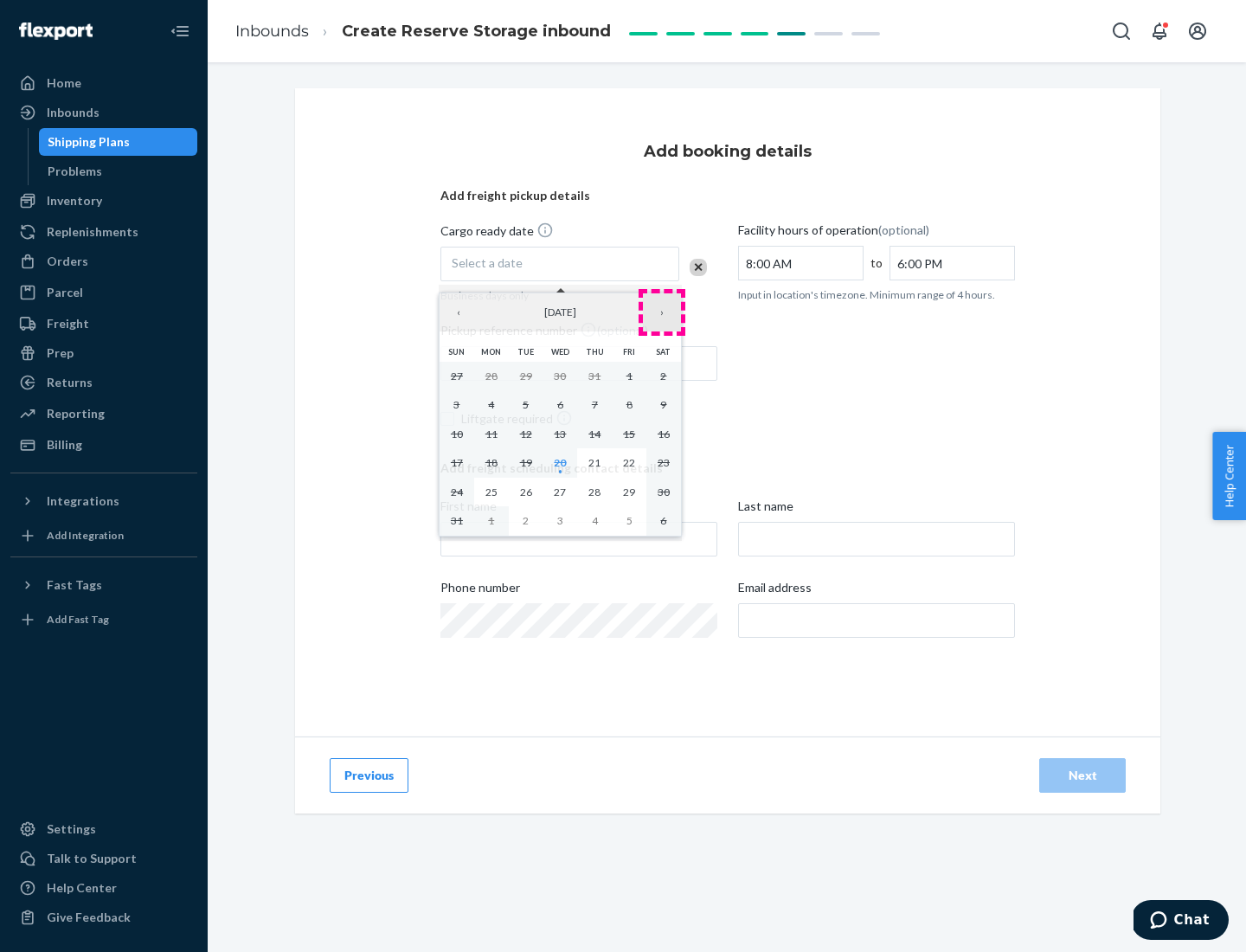
click at [662, 312] on button "›" at bounding box center [662, 312] width 38 height 38
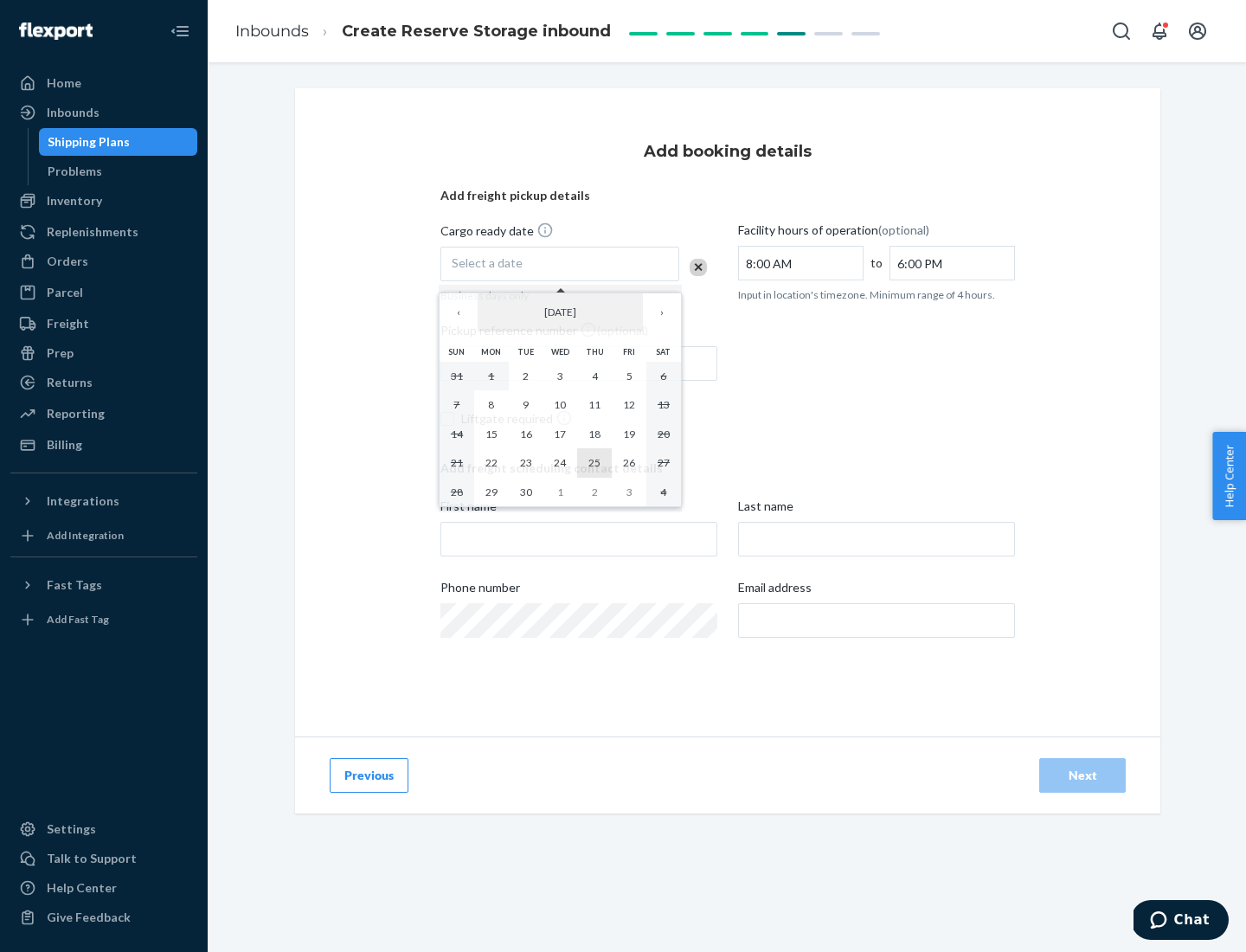
click at [595, 462] on abbr "25" at bounding box center [594, 462] width 12 height 13
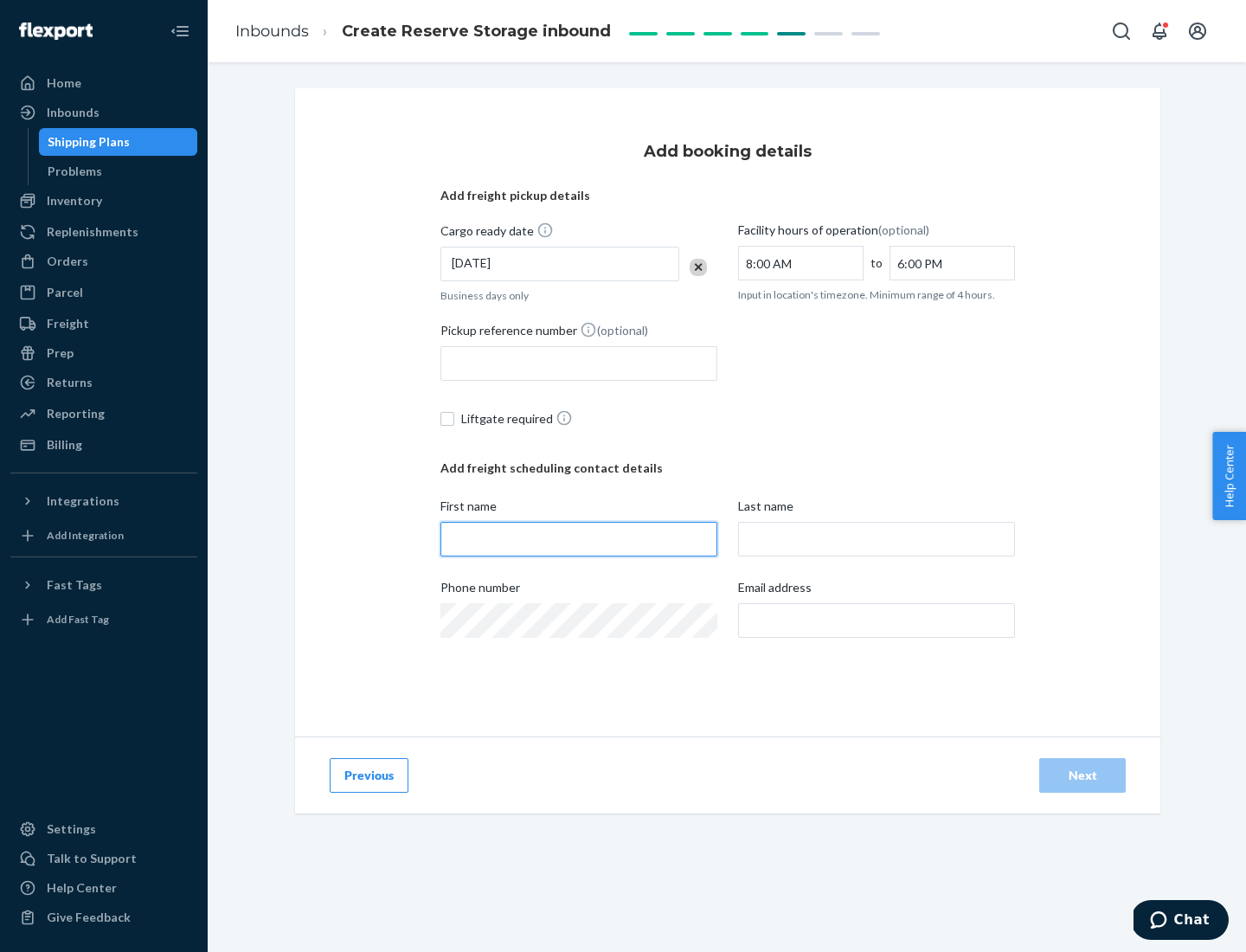
click at [579, 539] on input "First name" at bounding box center [578, 539] width 277 height 35
type input "[PERSON_NAME]"
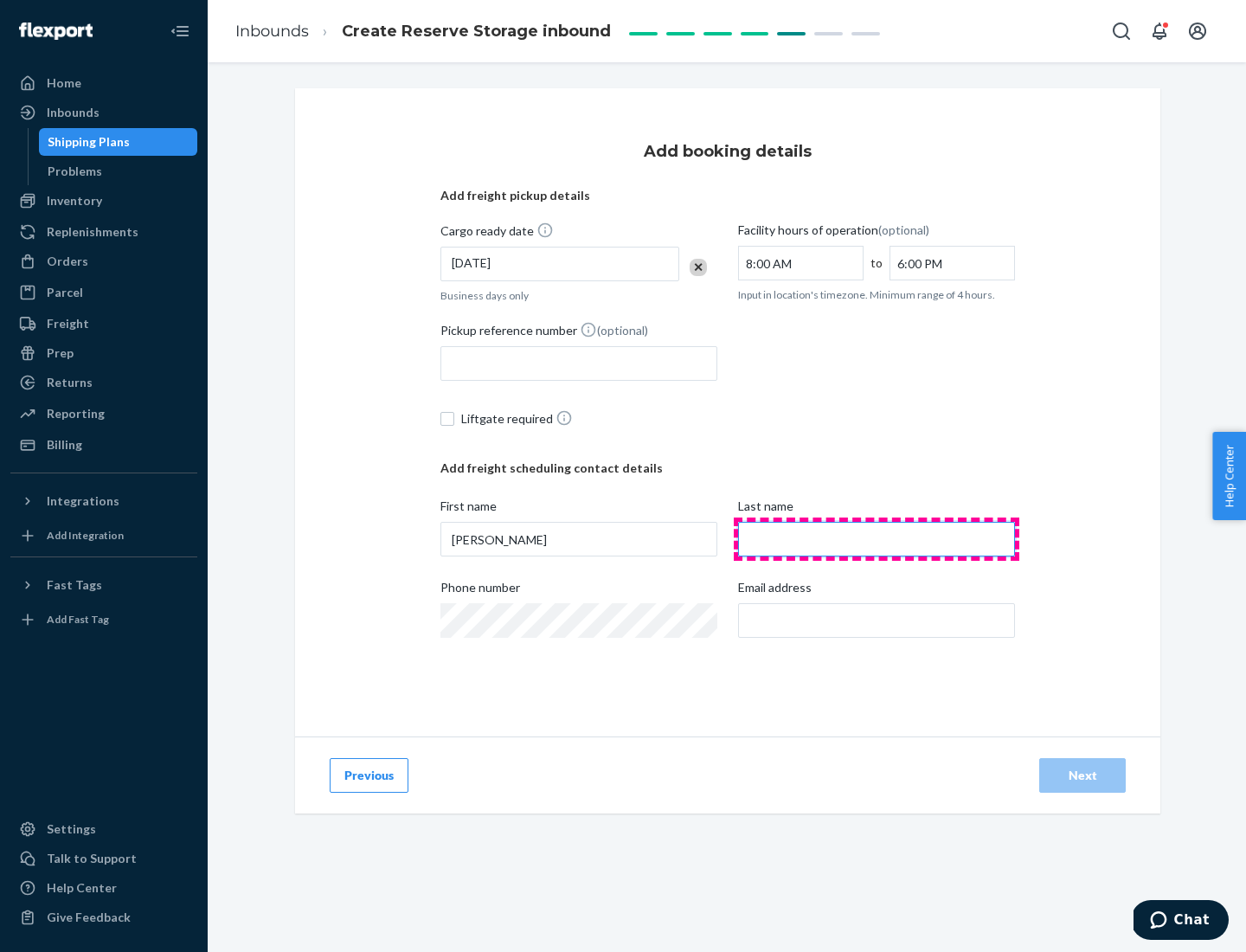
click at [877, 539] on input "Last name" at bounding box center [876, 539] width 277 height 35
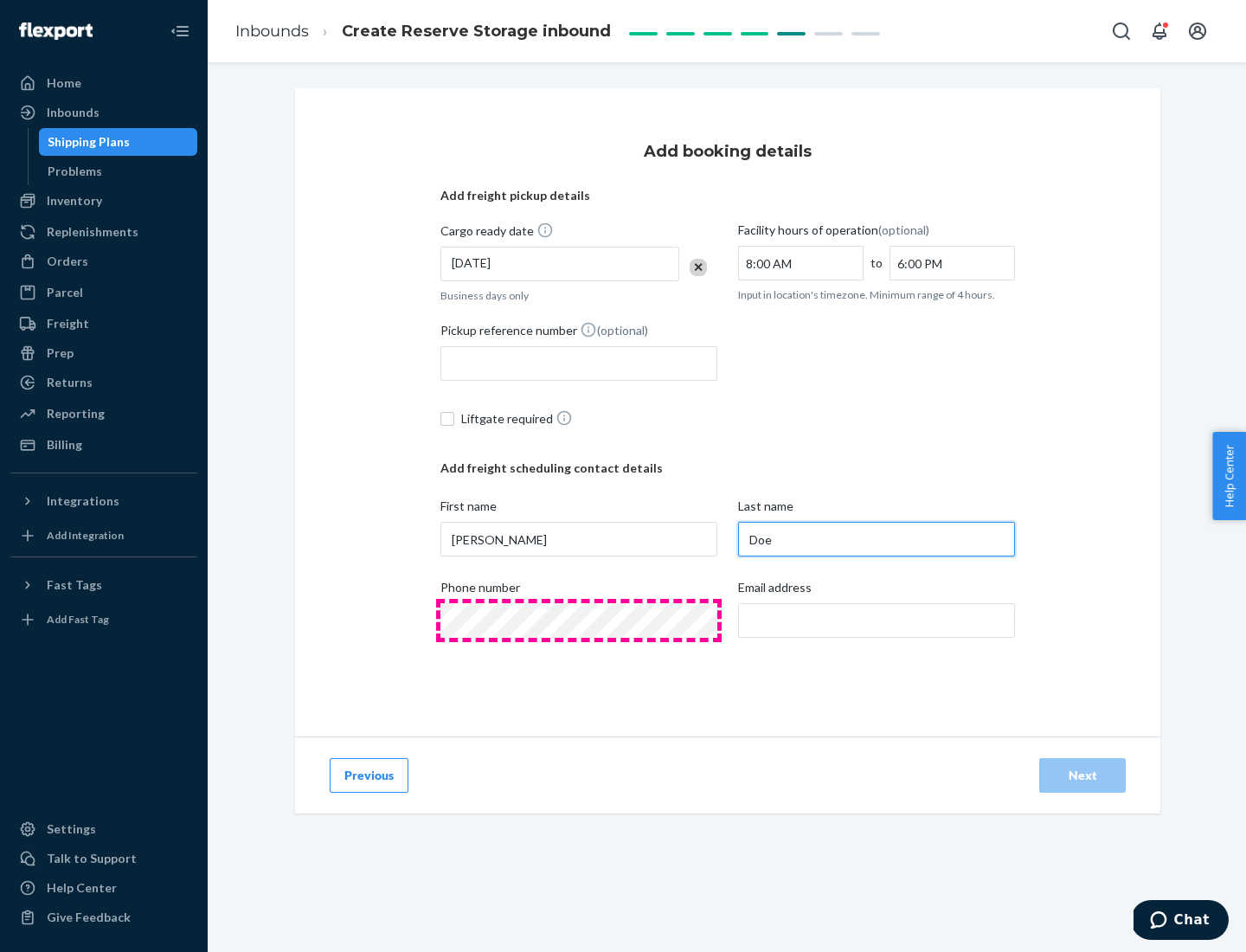
type input "Doe"
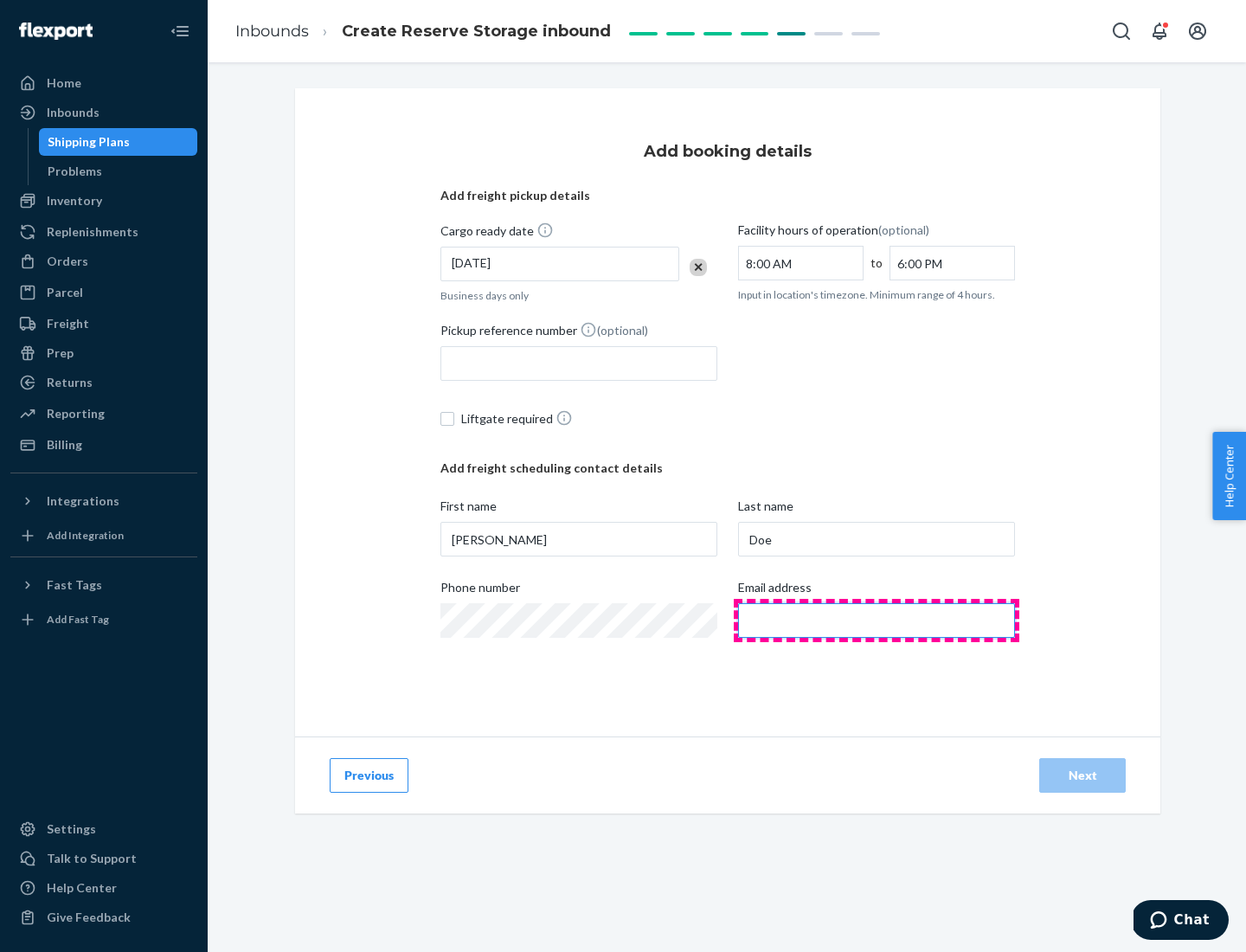
click at [877, 621] on input "Email address" at bounding box center [876, 620] width 277 height 35
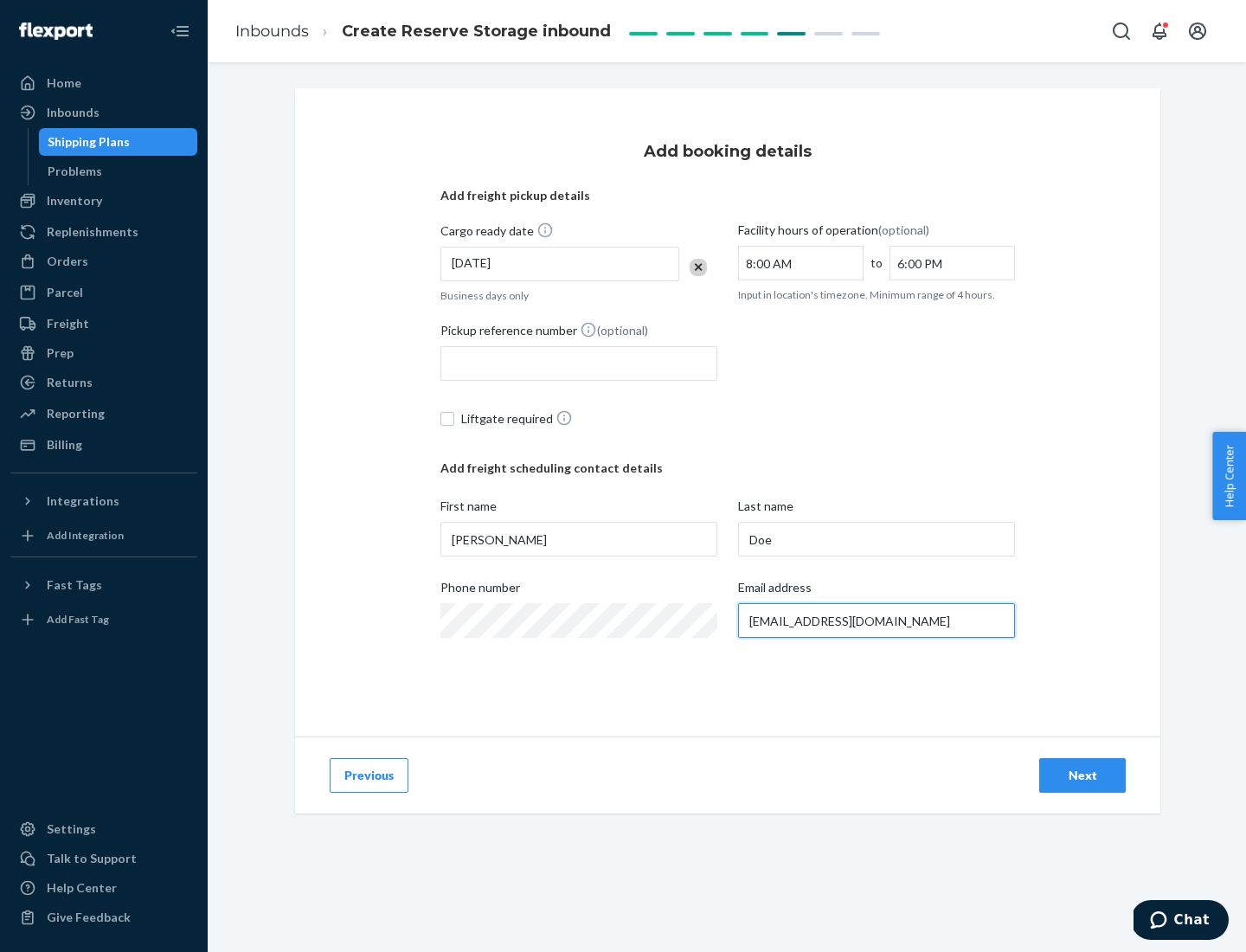
type input "[EMAIL_ADDRESS][DOMAIN_NAME]"
click at [1082, 775] on div "Next" at bounding box center [1082, 774] width 57 height 17
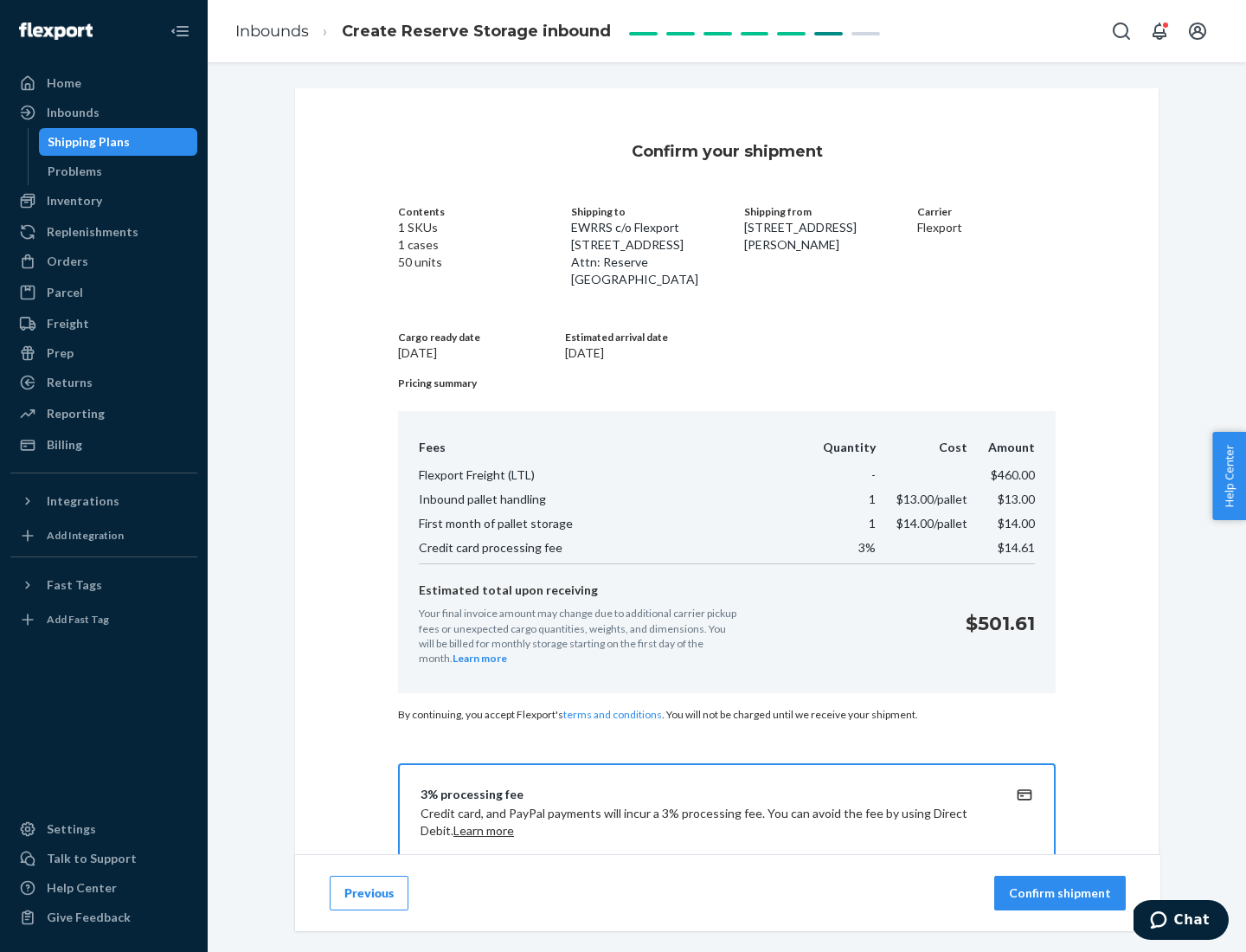
scroll to position [249, 0]
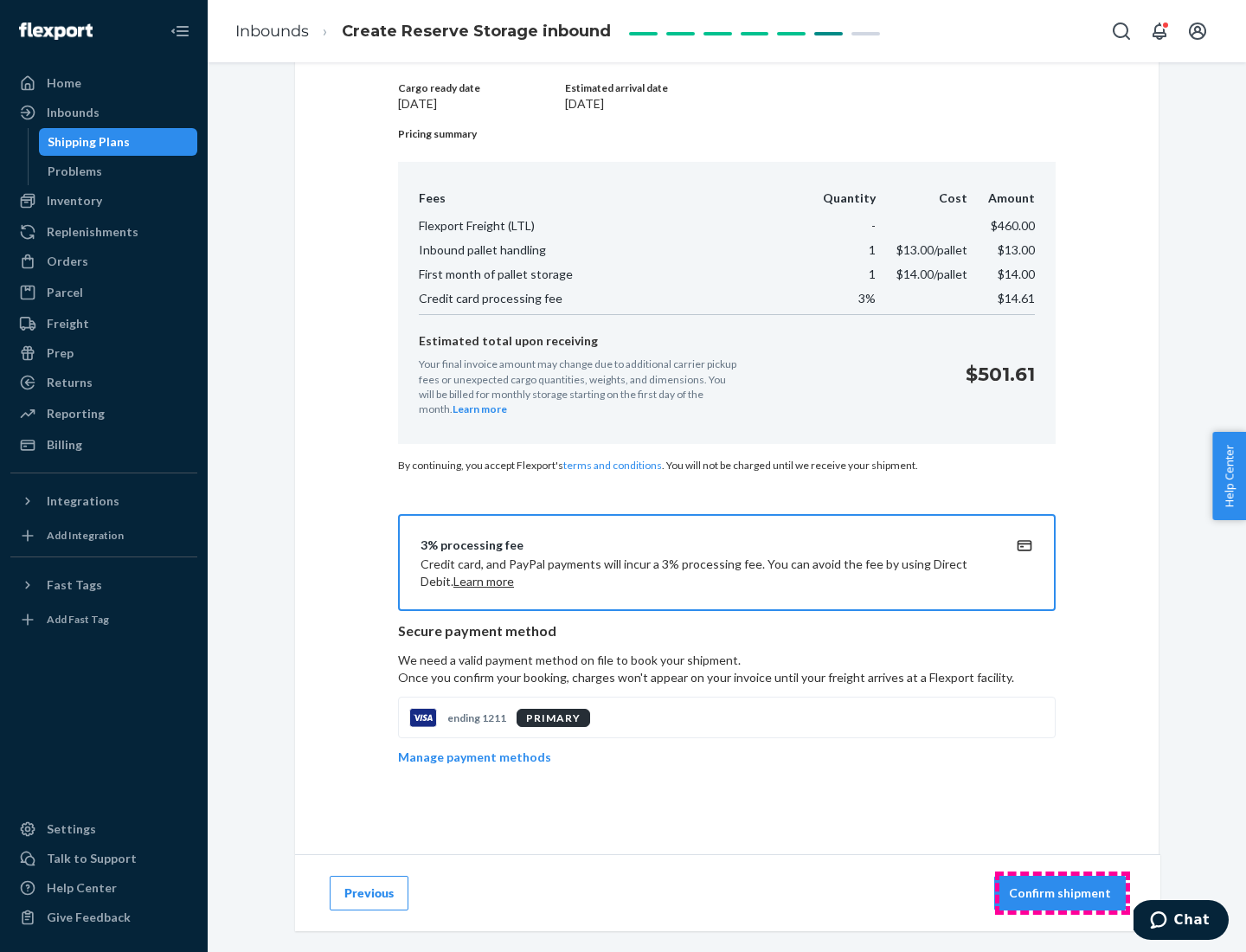
click at [1062, 893] on p "Confirm shipment" at bounding box center [1060, 892] width 102 height 17
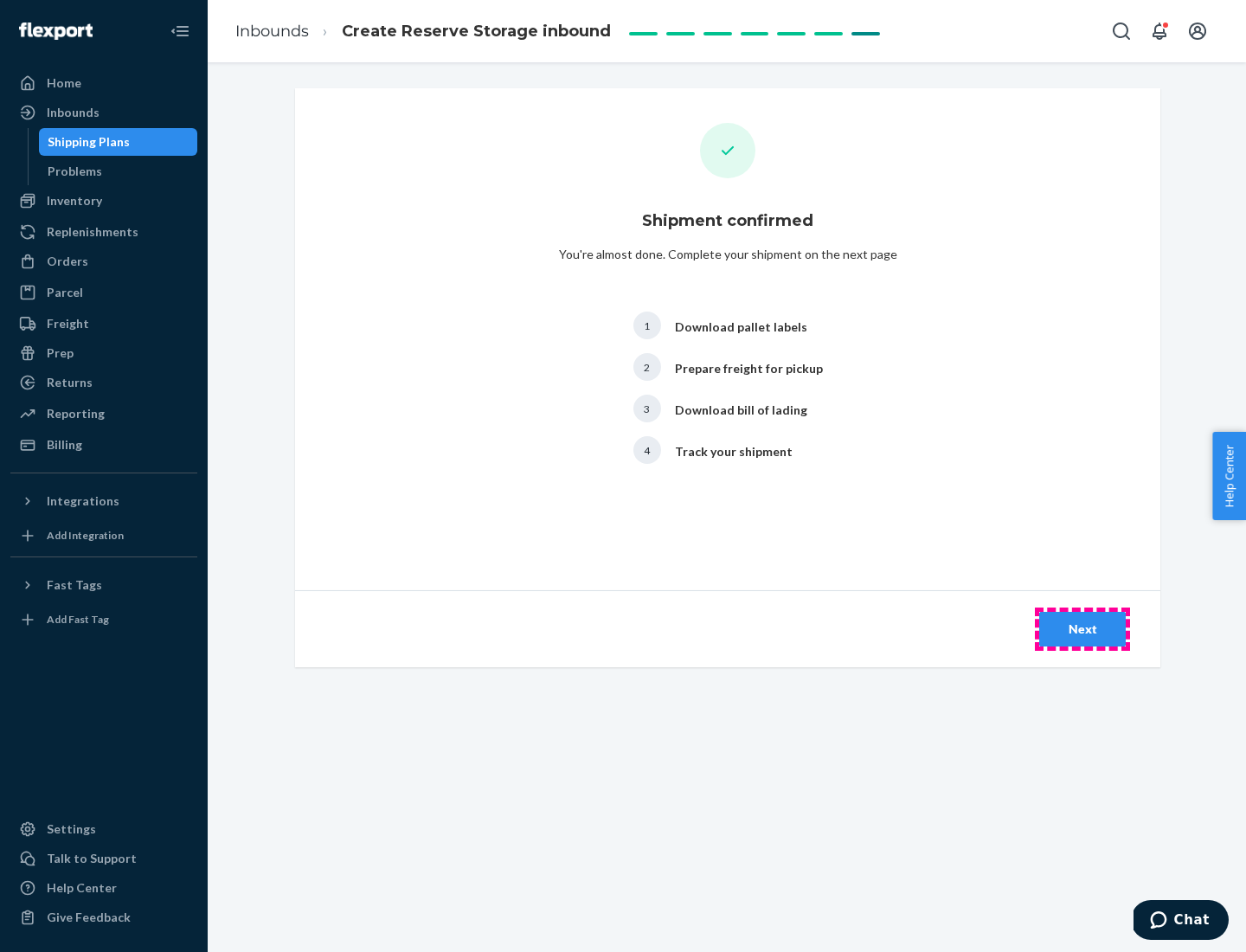
click at [1082, 629] on div "Next" at bounding box center [1082, 629] width 57 height 17
